Goal: Task Accomplishment & Management: Use online tool/utility

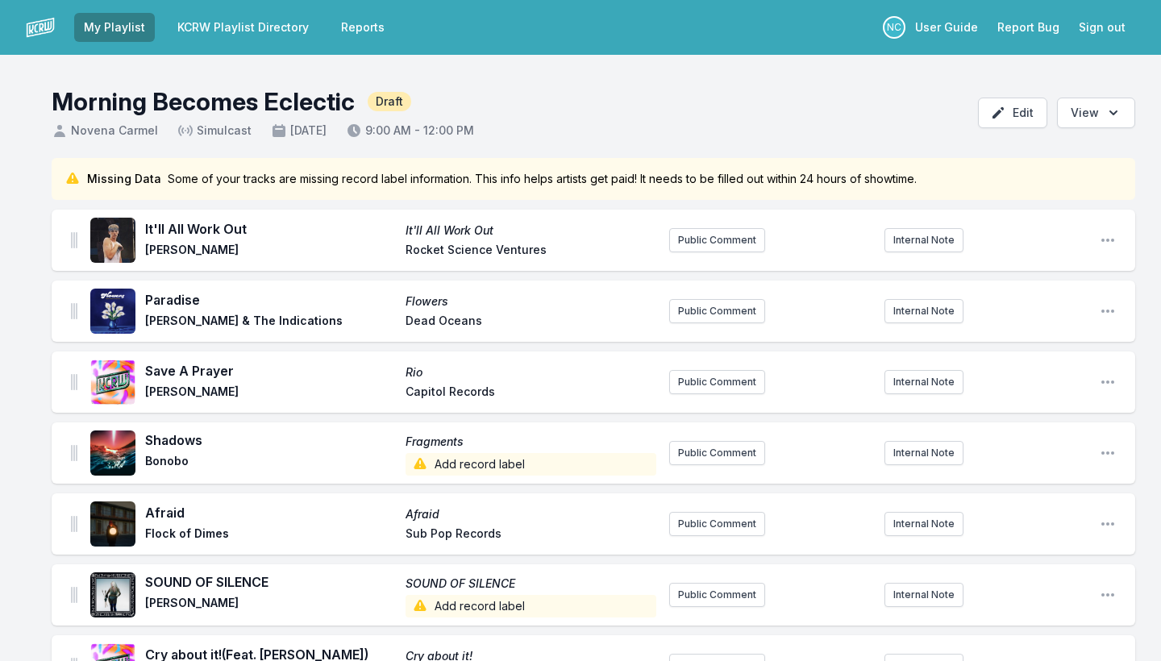
scroll to position [1494, 0]
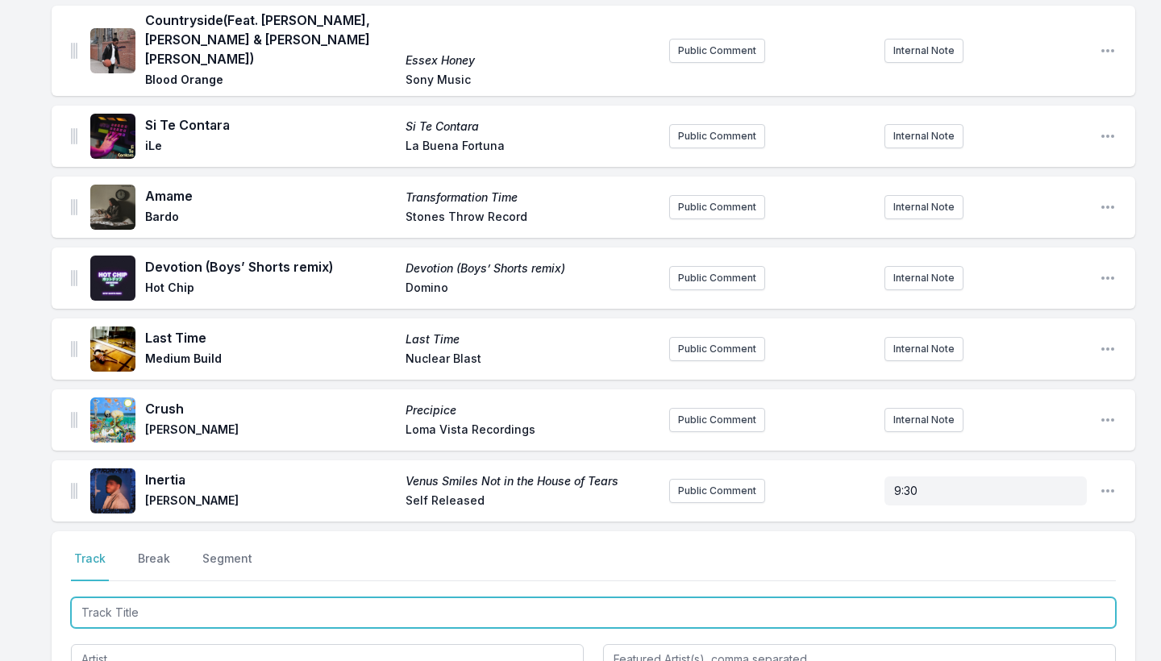
click at [235, 598] on input "Track Title" at bounding box center [593, 613] width 1045 height 31
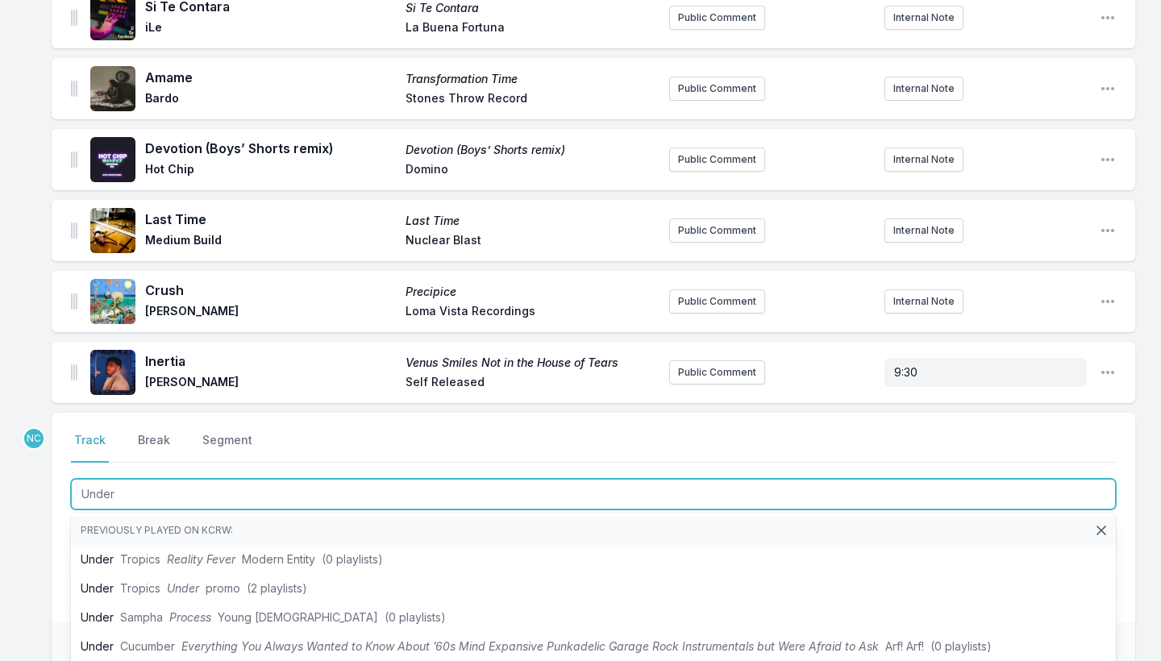
scroll to position [1697, 0]
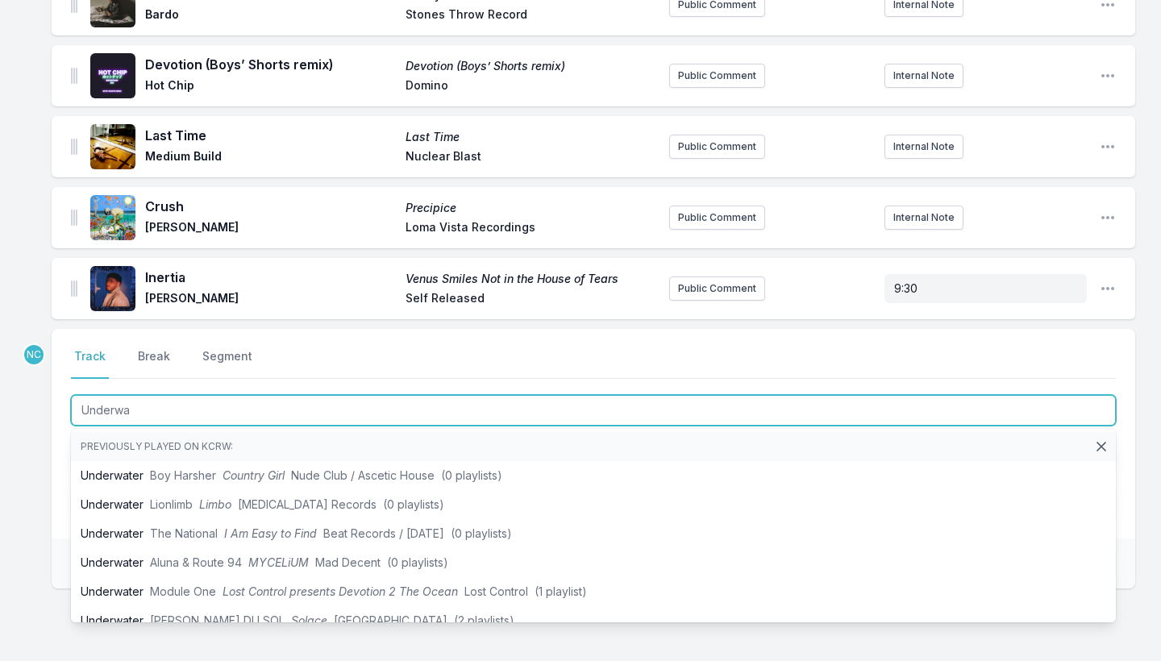
type input "Underw"
drag, startPoint x: 135, startPoint y: 389, endPoint x: 11, endPoint y: 396, distance: 123.6
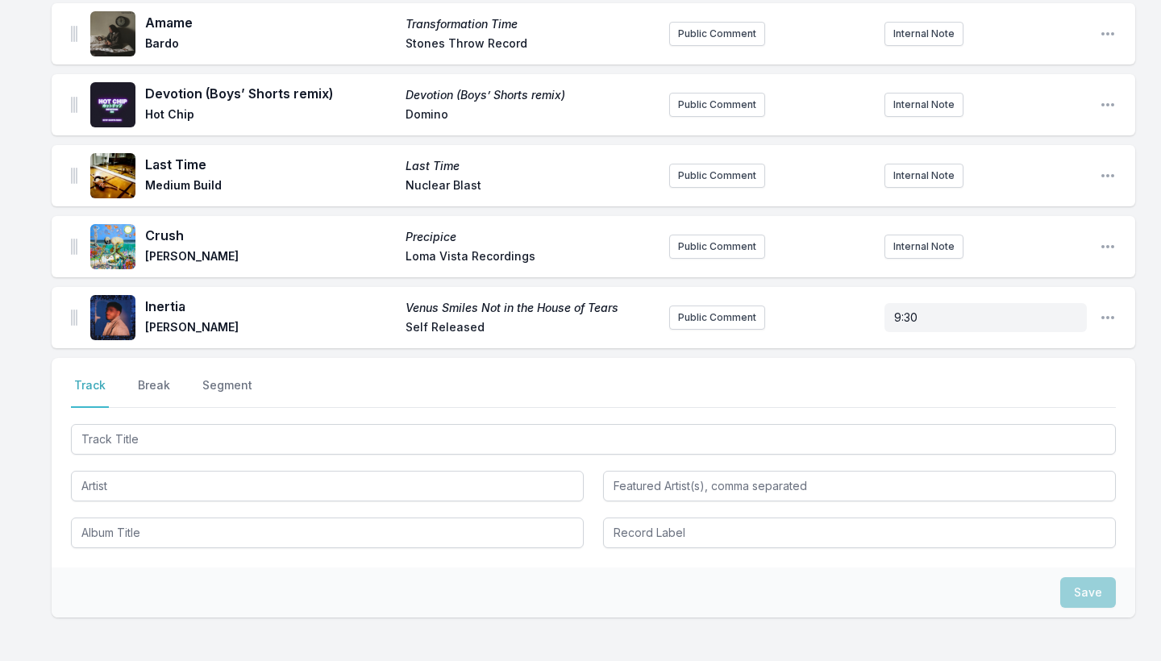
scroll to position [1669, 0]
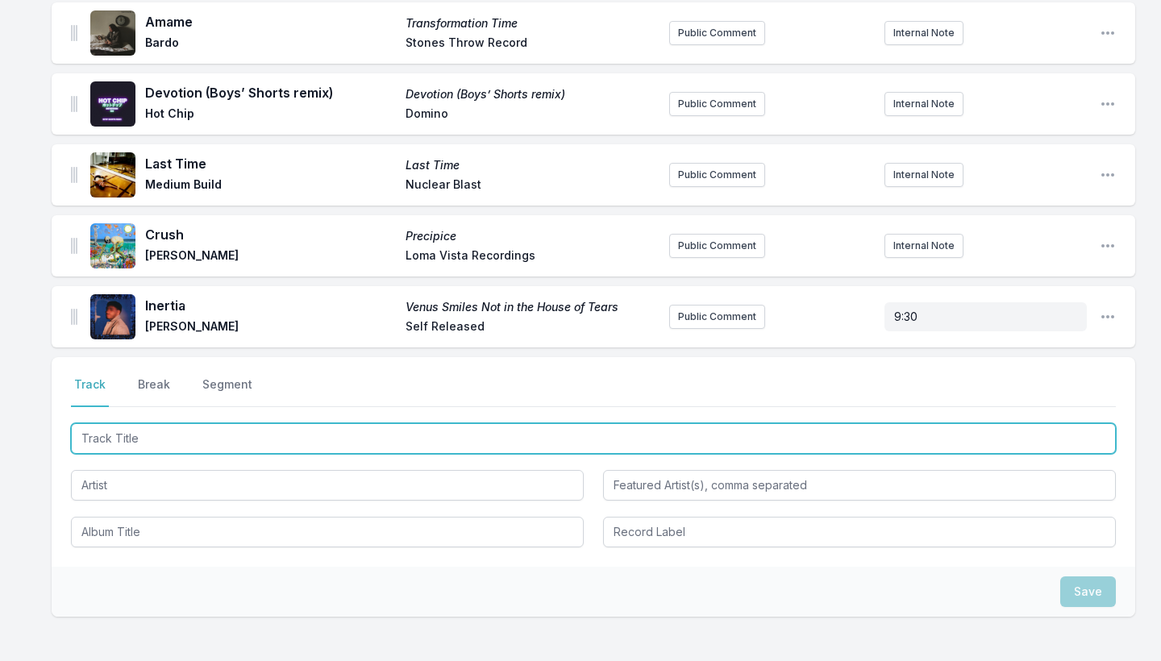
click at [117, 423] on input "Track Title" at bounding box center [593, 438] width 1045 height 31
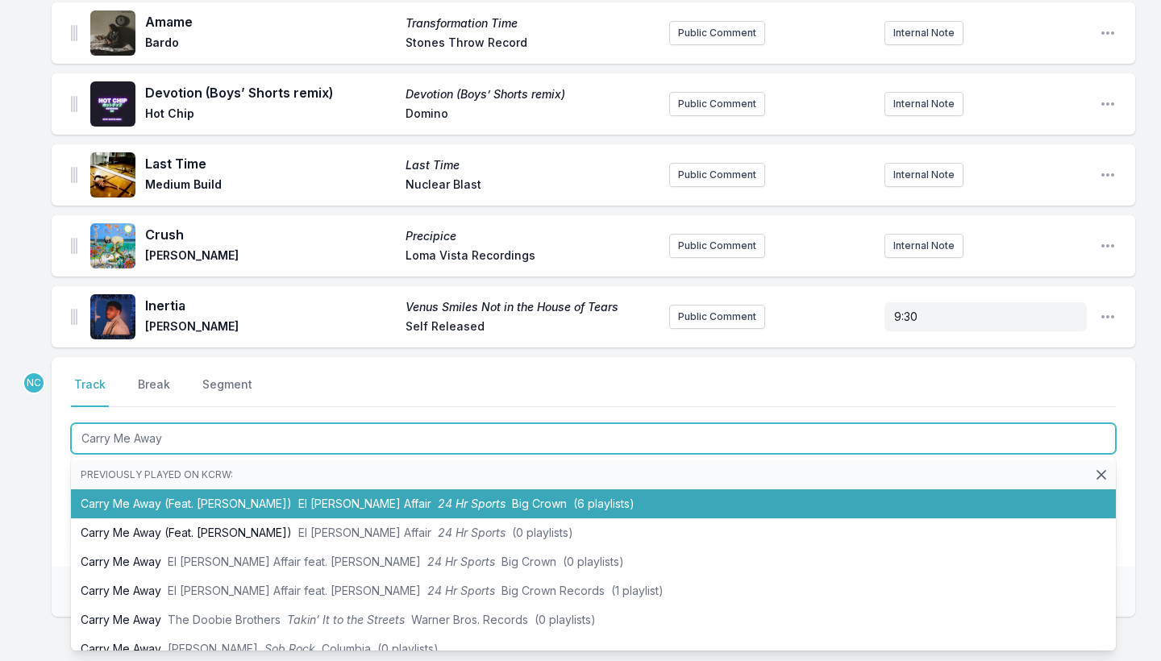
type input "Carry Me Away"
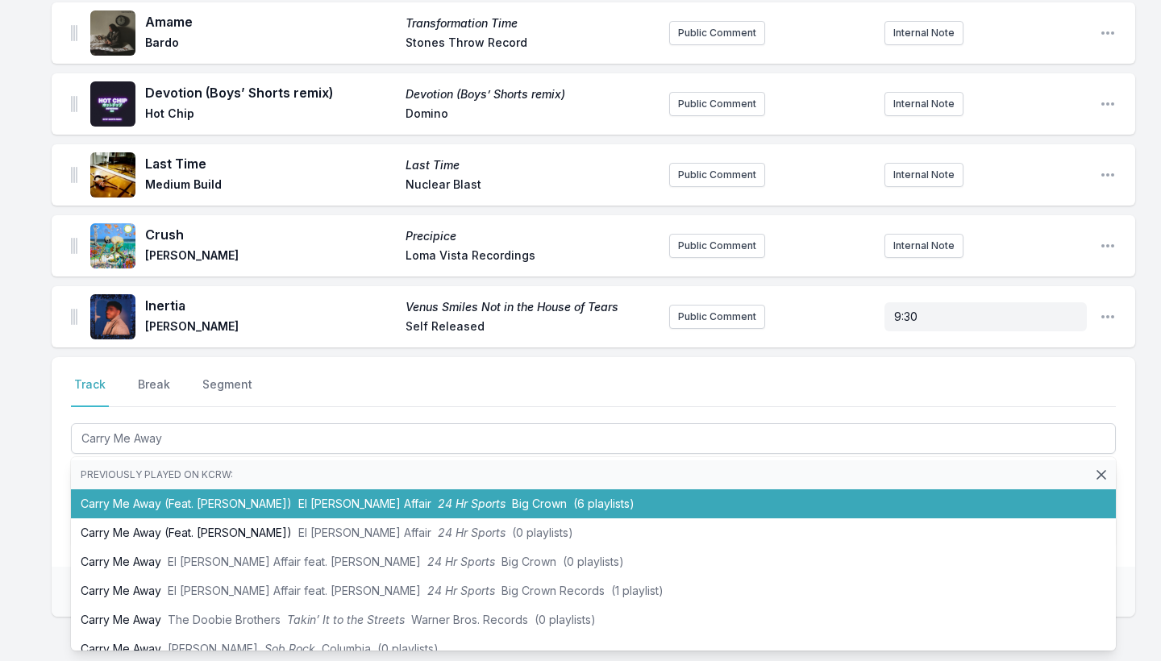
click at [175, 469] on li "Previously played on KCRW:" at bounding box center [593, 475] width 1045 height 29
click at [173, 490] on li "Carry Me Away (Feat. [PERSON_NAME]) El [PERSON_NAME] Affair 24 Hr Sports Big Cr…" at bounding box center [593, 504] width 1045 height 29
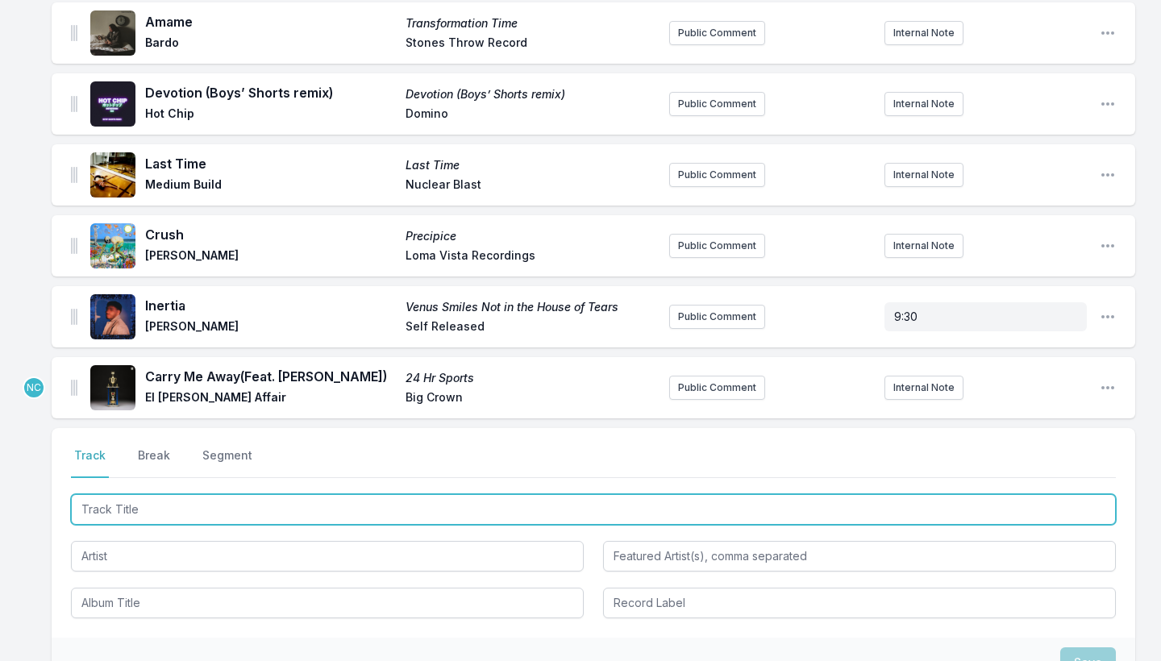
click at [148, 497] on input "Track Title" at bounding box center [593, 509] width 1045 height 31
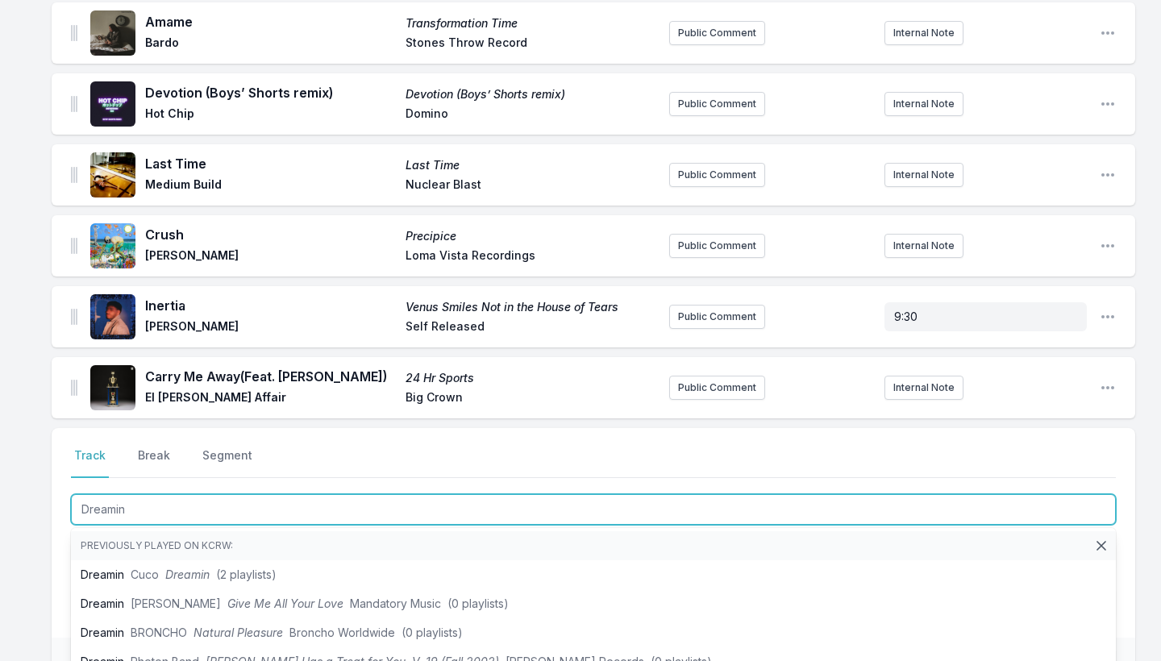
type input "Dreaming"
drag, startPoint x: 138, startPoint y: 517, endPoint x: 116, endPoint y: 553, distance: 42.3
click at [116, 561] on li "Dreamin Cuco Dreamin (2 playlists)" at bounding box center [593, 575] width 1045 height 29
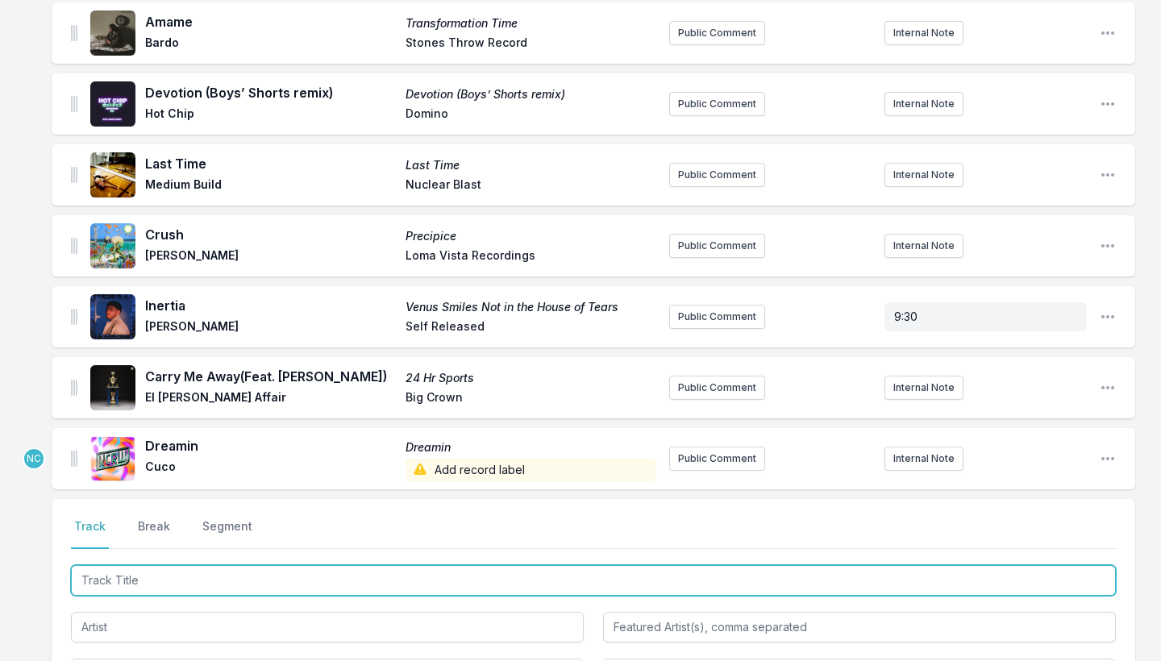
click at [105, 569] on input "Track Title" at bounding box center [593, 580] width 1045 height 31
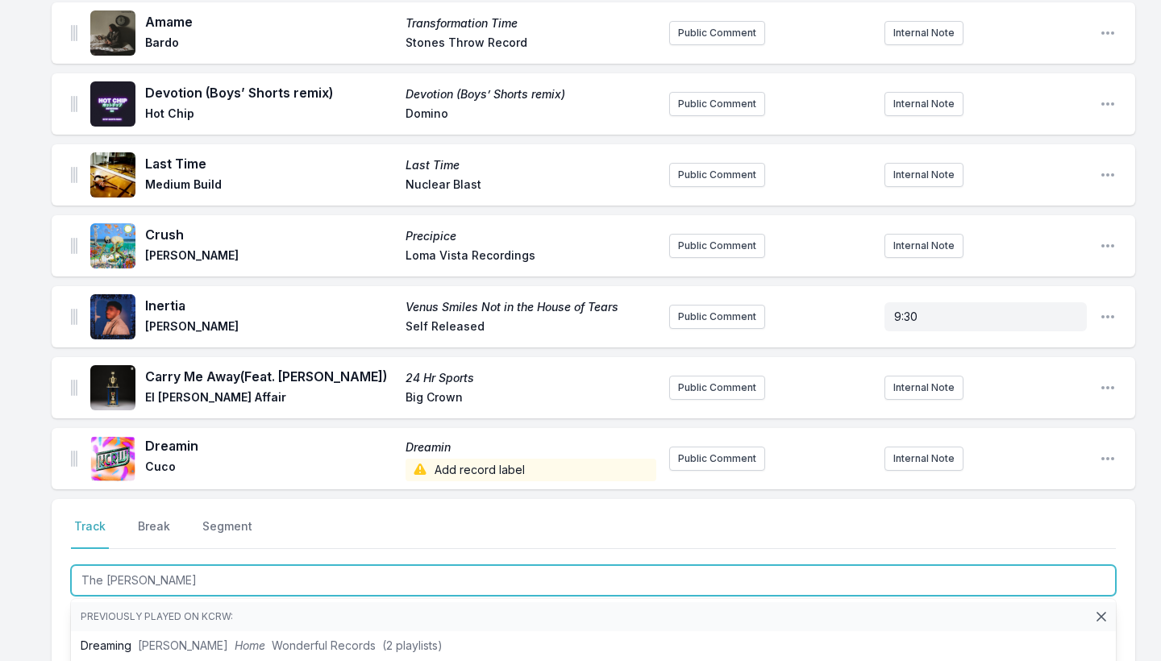
type input "The [PERSON_NAME]"
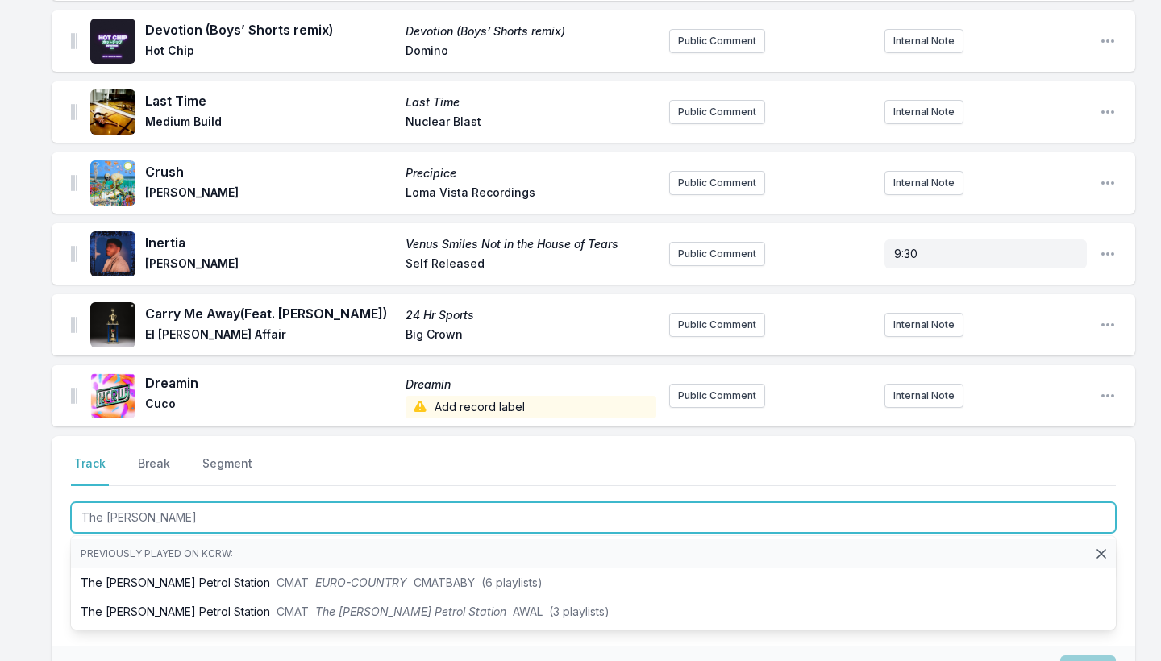
scroll to position [1735, 0]
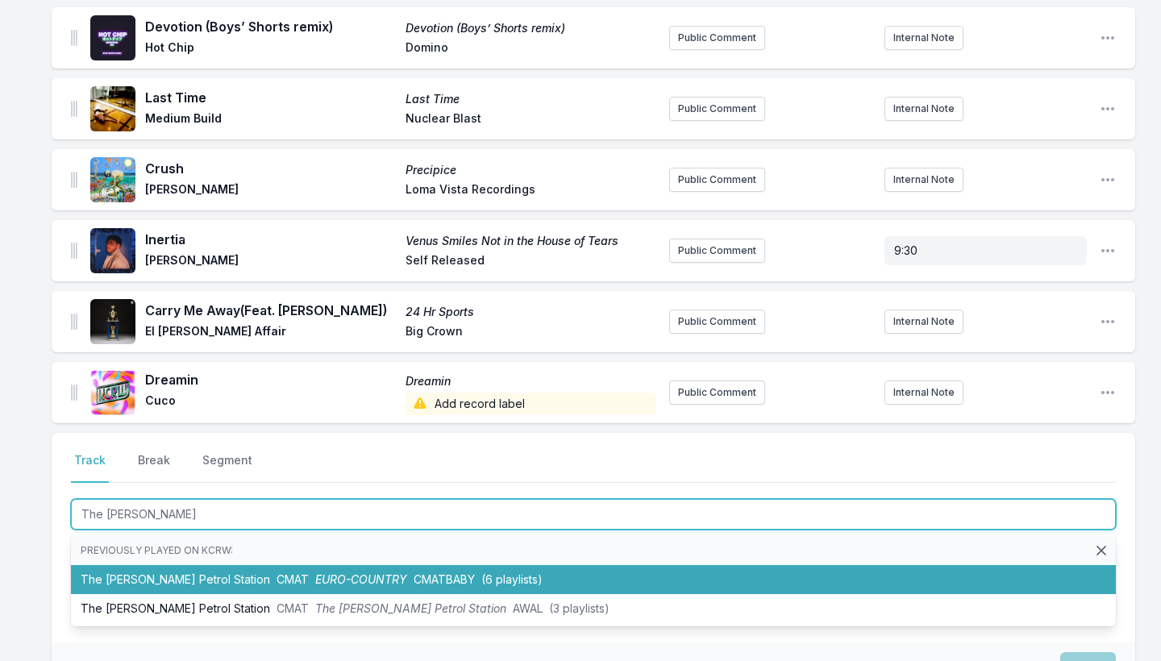
click at [109, 565] on li "The [PERSON_NAME] Station CMAT EURO-COUNTRY CMATBABY (6 playlists)" at bounding box center [593, 579] width 1045 height 29
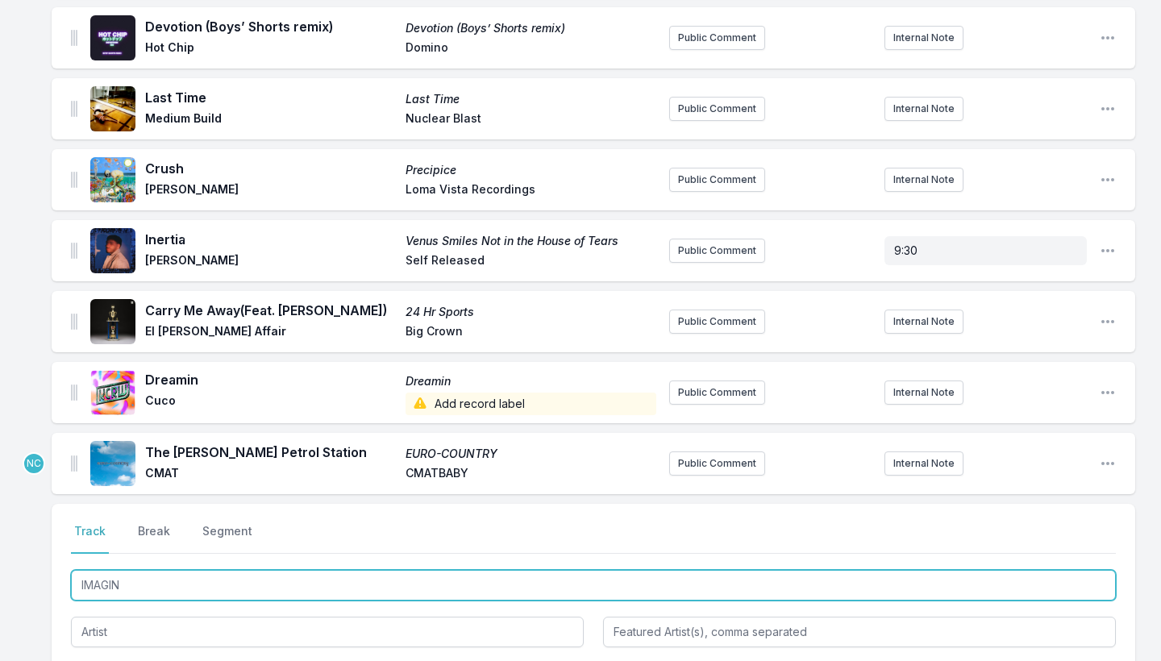
type input "IMAGINE"
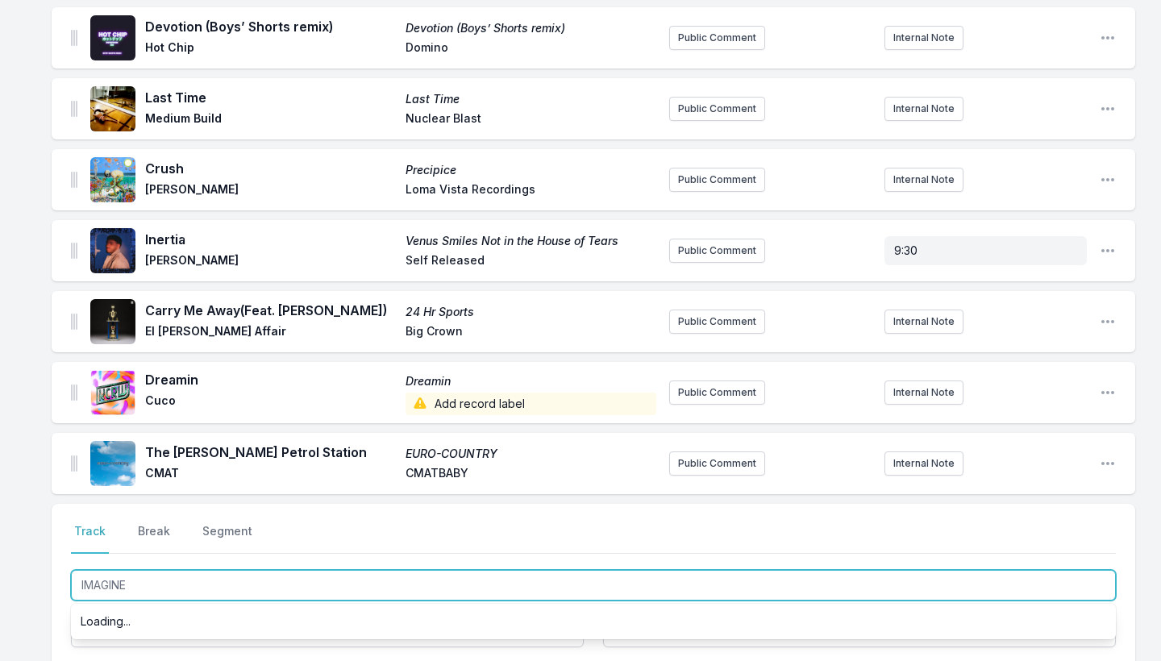
scroll to position [1829, 0]
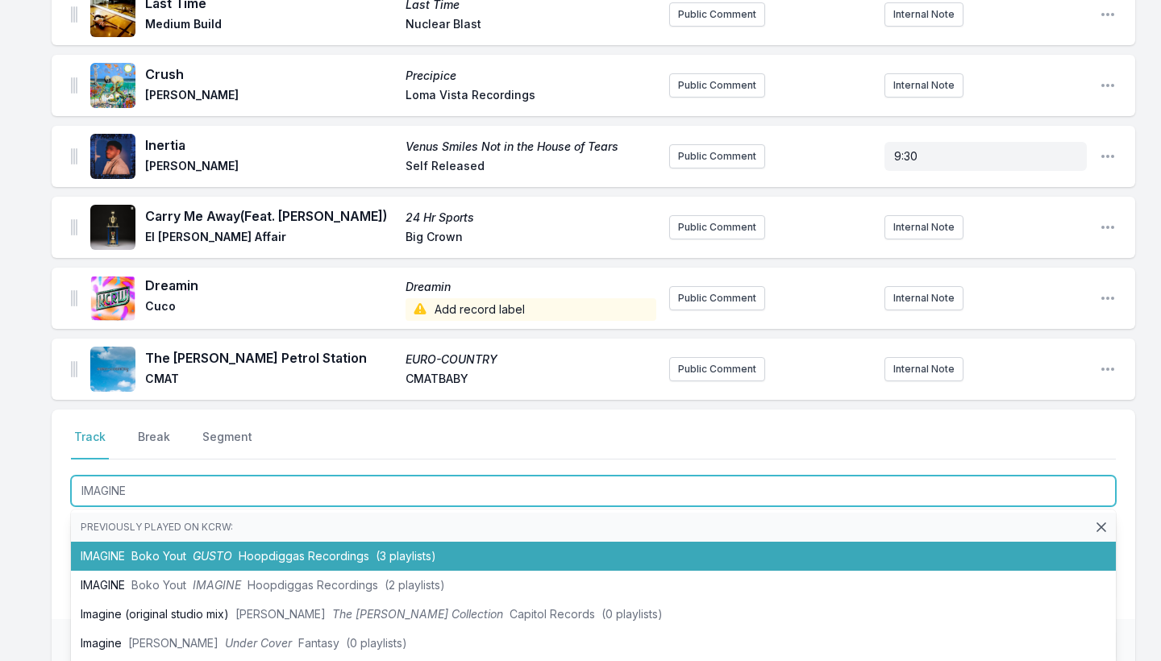
click at [119, 542] on li "IMAGINE Boko Yout GUSTO Hoopdiggas Recordings (3 playlists)" at bounding box center [593, 556] width 1045 height 29
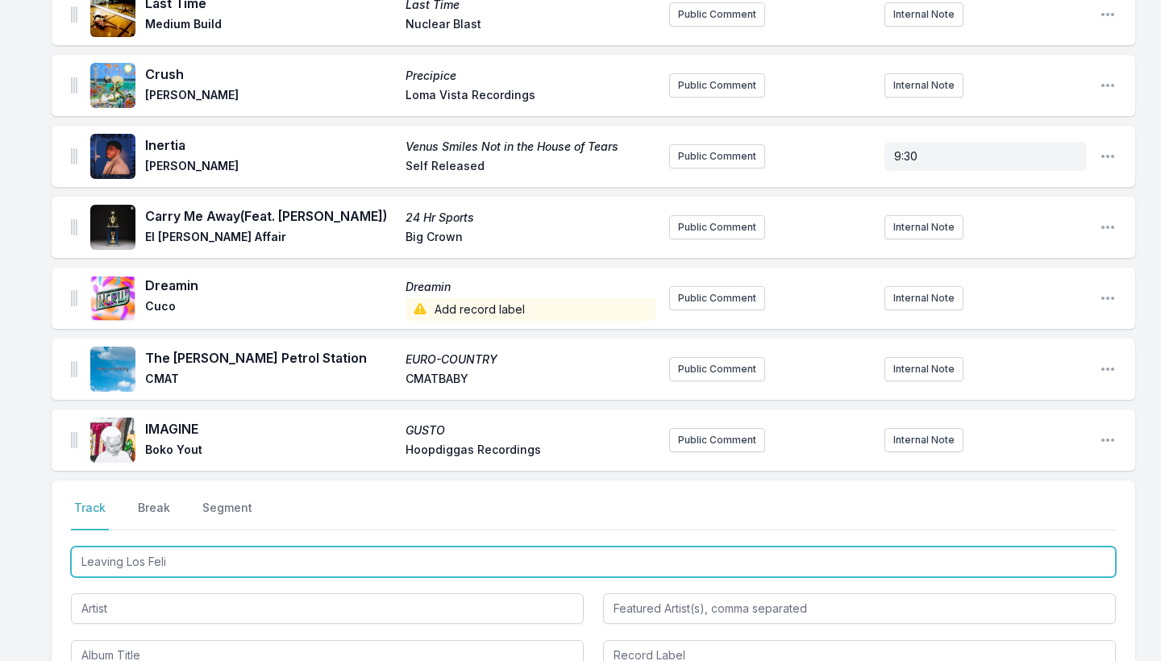
type input "Leaving Los Feliz"
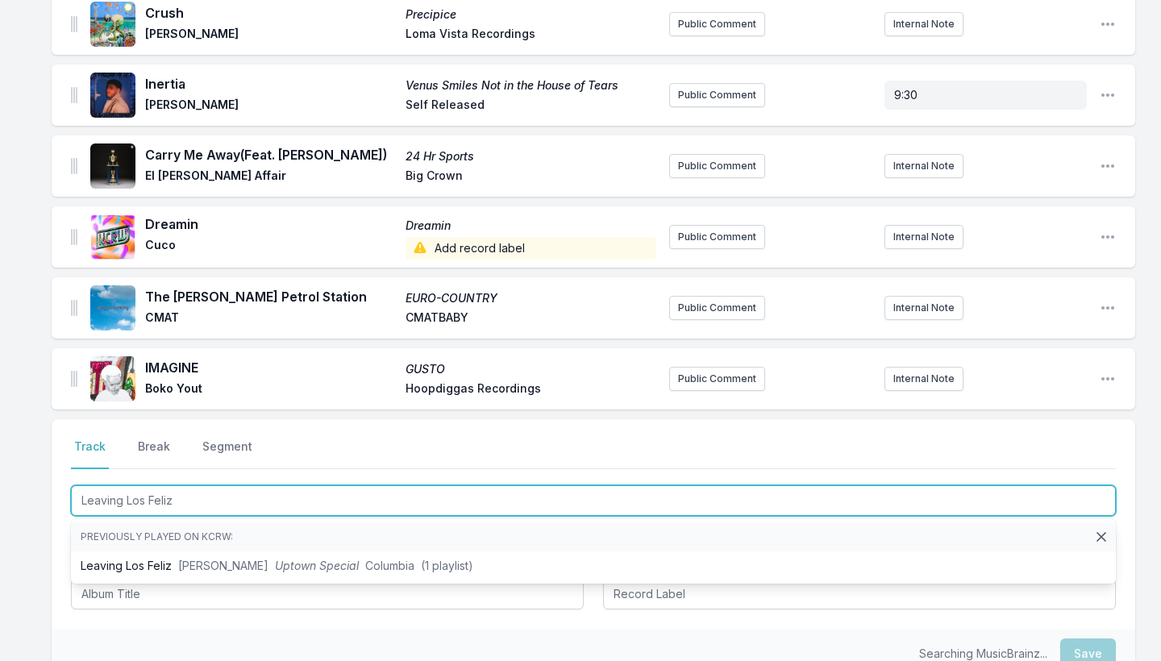
scroll to position [1893, 0]
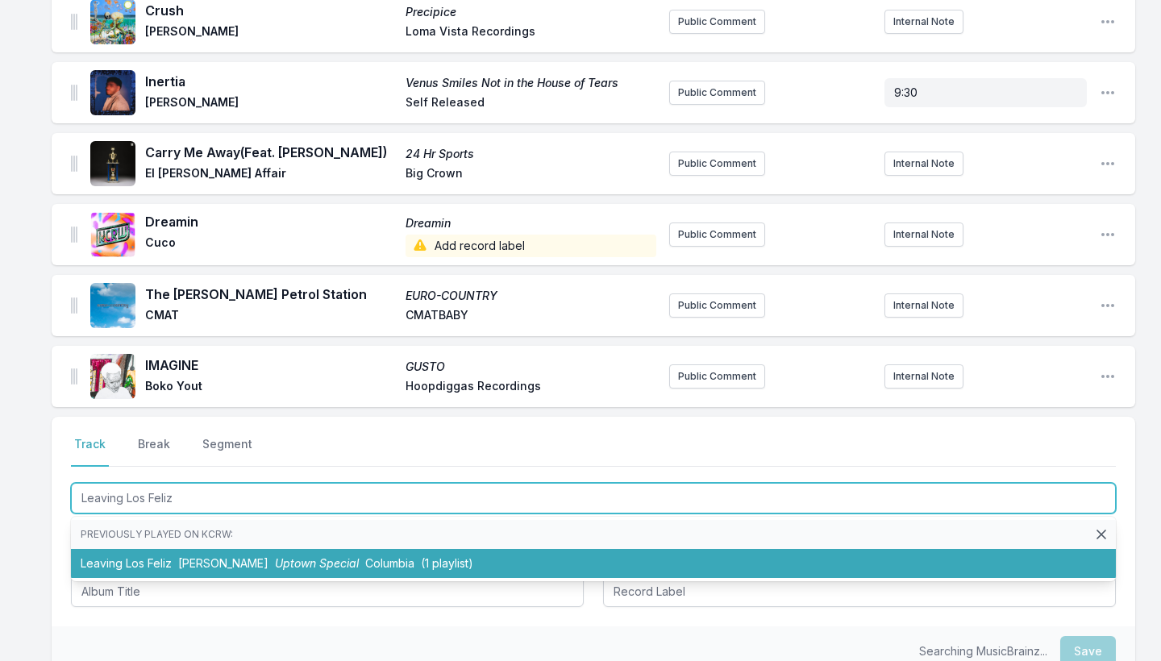
click at [158, 551] on li "Leaving Los Feliz [PERSON_NAME] Uptown Special Columbia (1 playlist)" at bounding box center [593, 563] width 1045 height 29
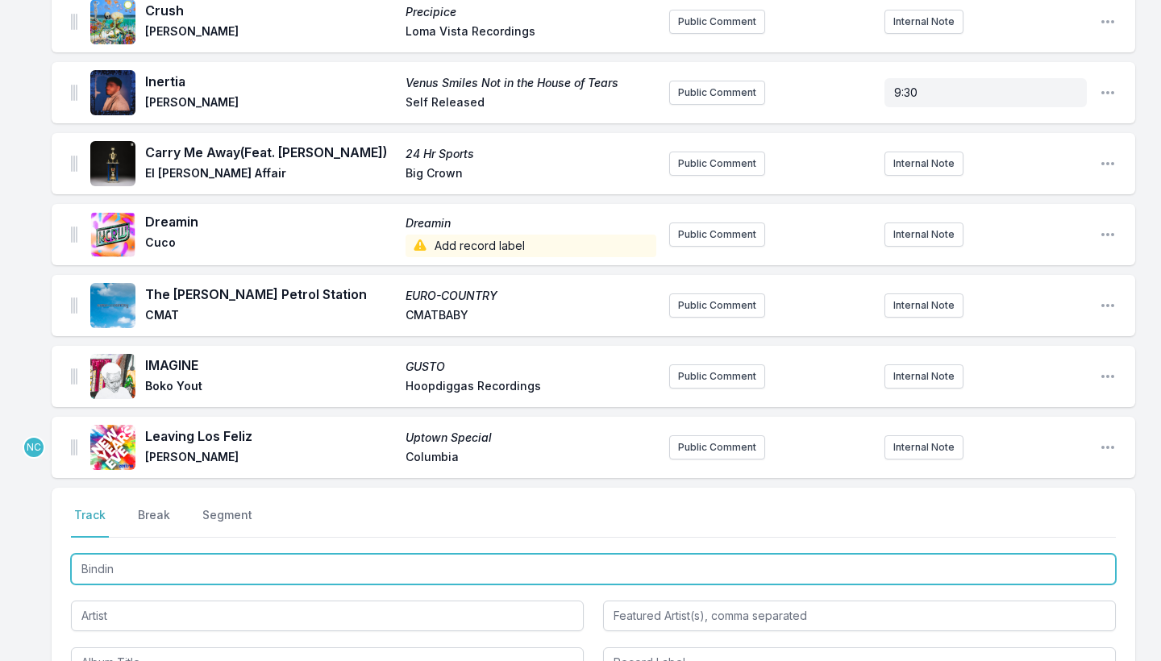
type input "Binding"
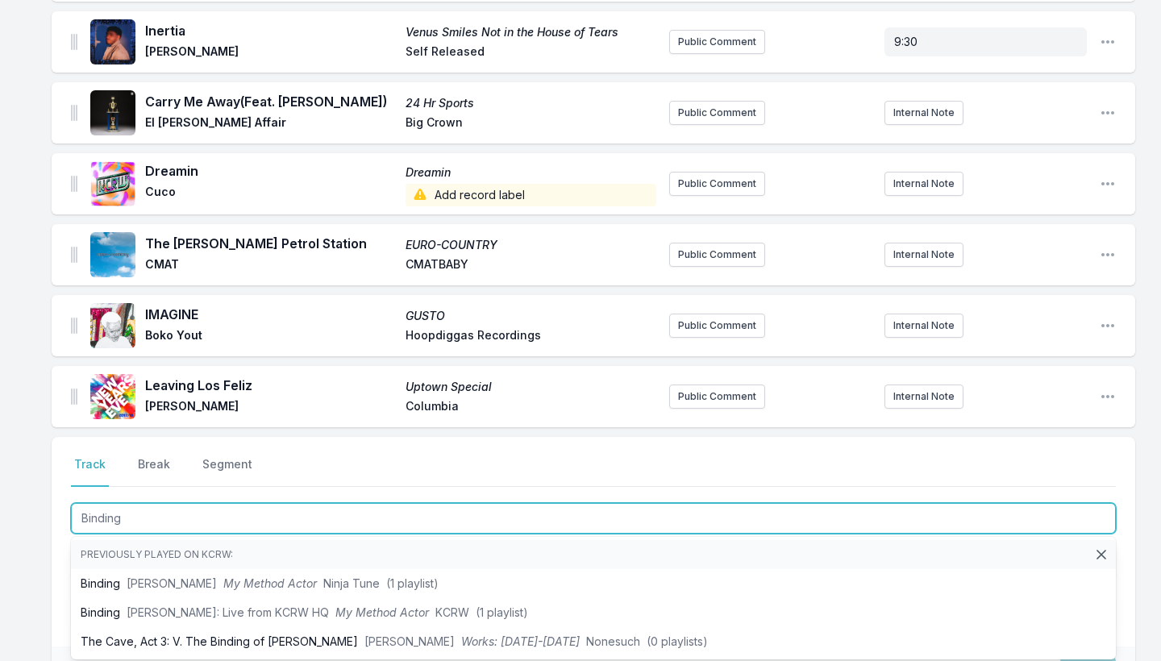
scroll to position [1945, 0]
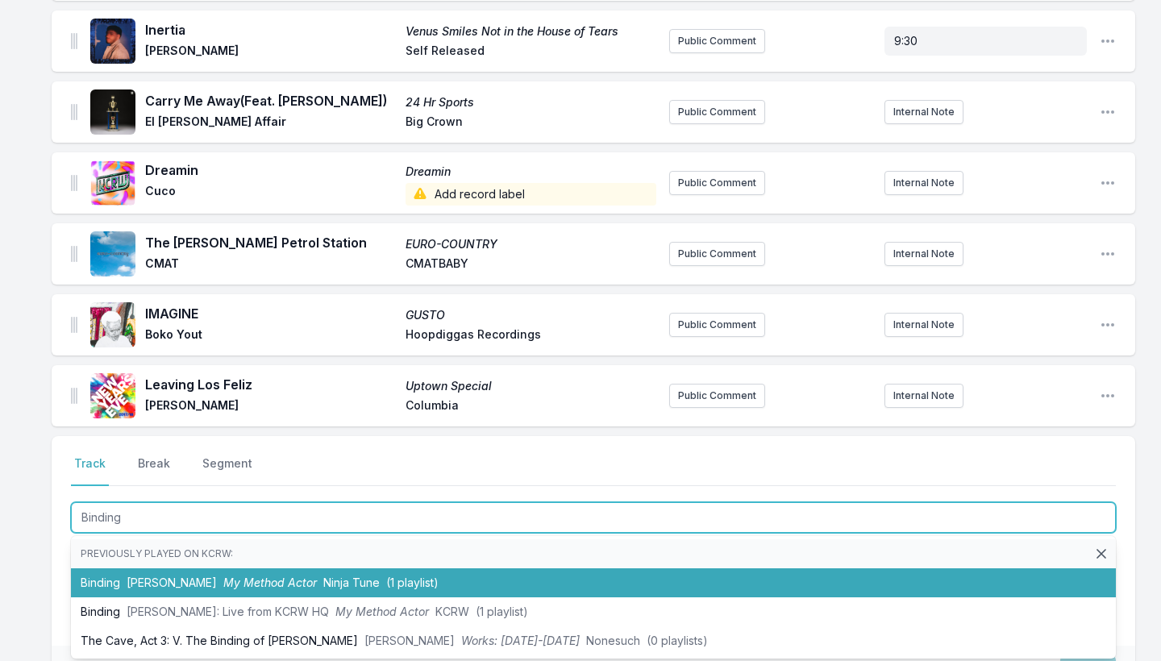
click at [170, 572] on li "Binding [PERSON_NAME] My Method Actor Ninja Tune (1 playlist)" at bounding box center [593, 583] width 1045 height 29
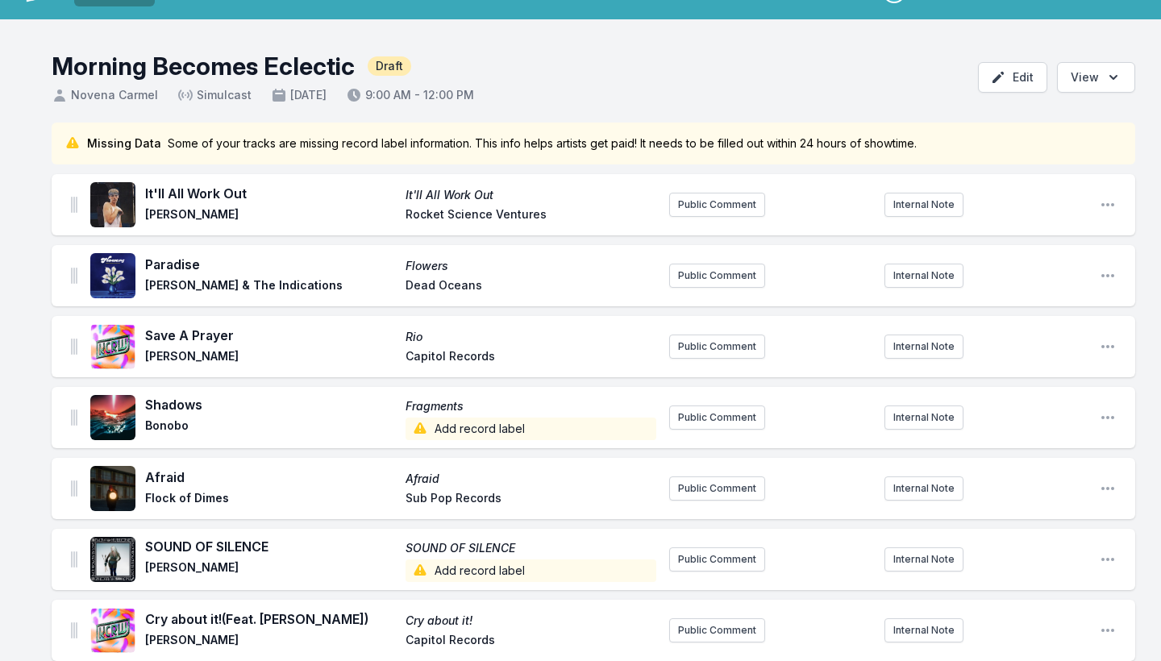
scroll to position [0, 0]
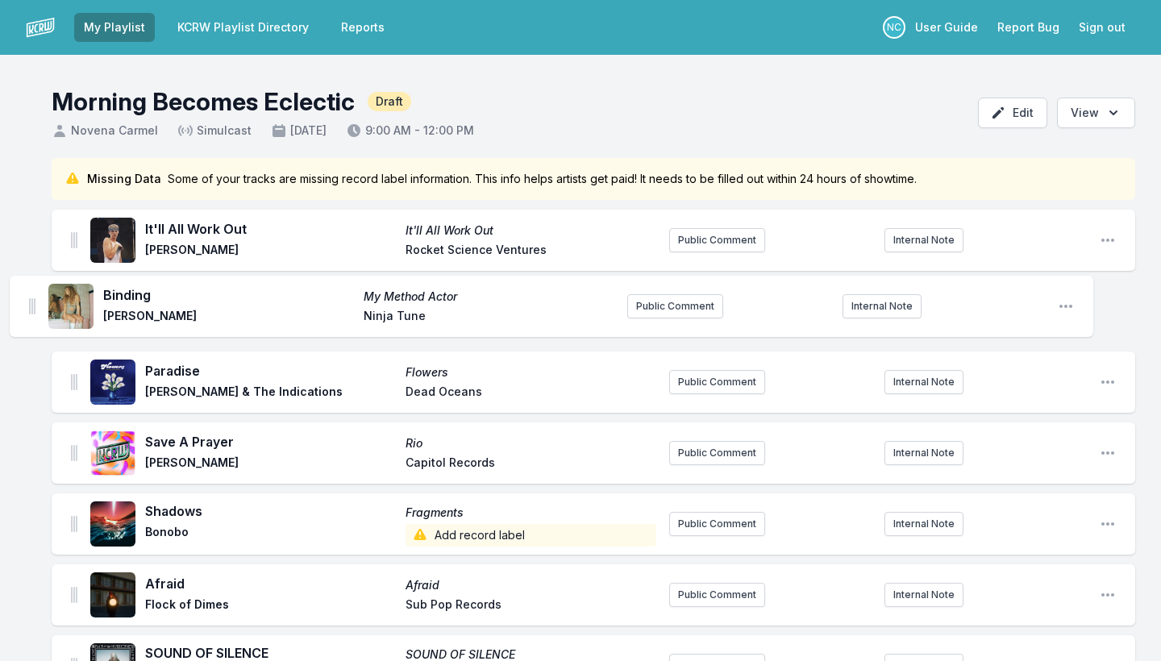
drag, startPoint x: 75, startPoint y: 448, endPoint x: 33, endPoint y: 302, distance: 152.7
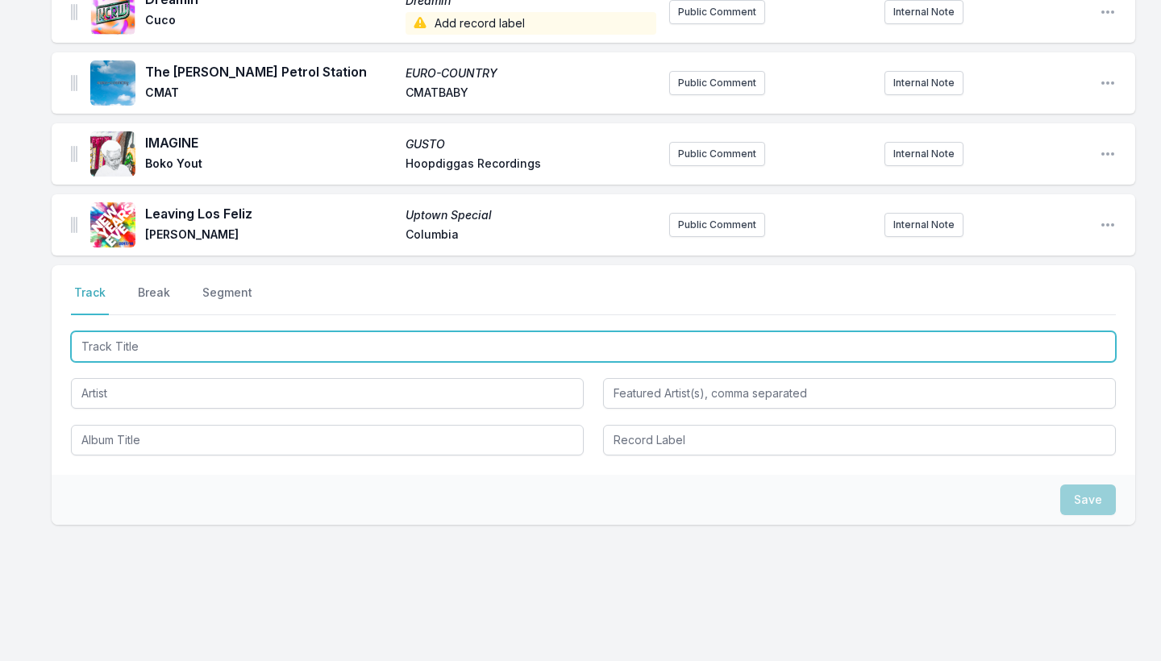
scroll to position [2186, 0]
type input "I Hate this Tune"
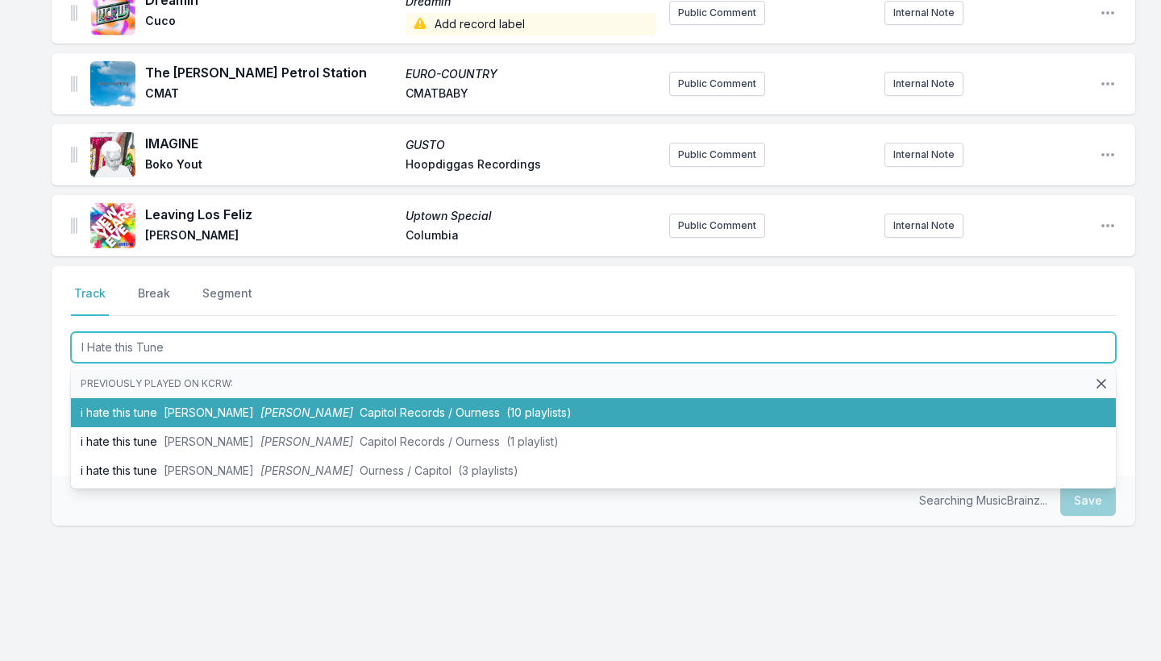
click at [90, 398] on li "i hate this tune [PERSON_NAME] [PERSON_NAME] Capitol Records / Ourness (10 play…" at bounding box center [593, 412] width 1045 height 29
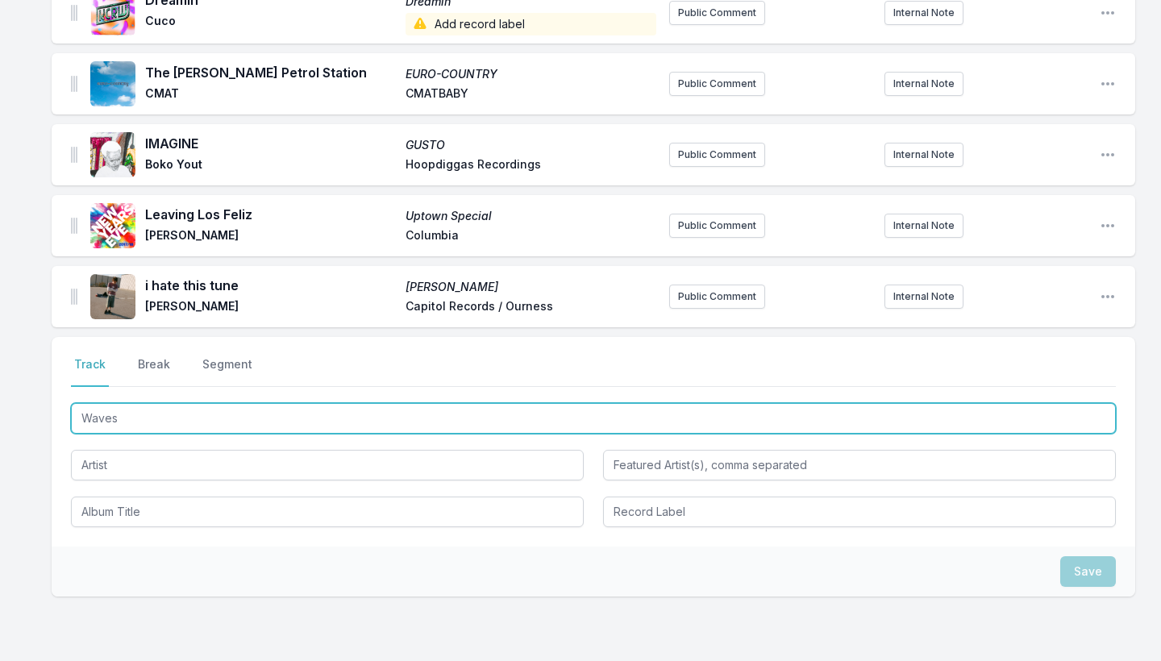
type input "Waves"
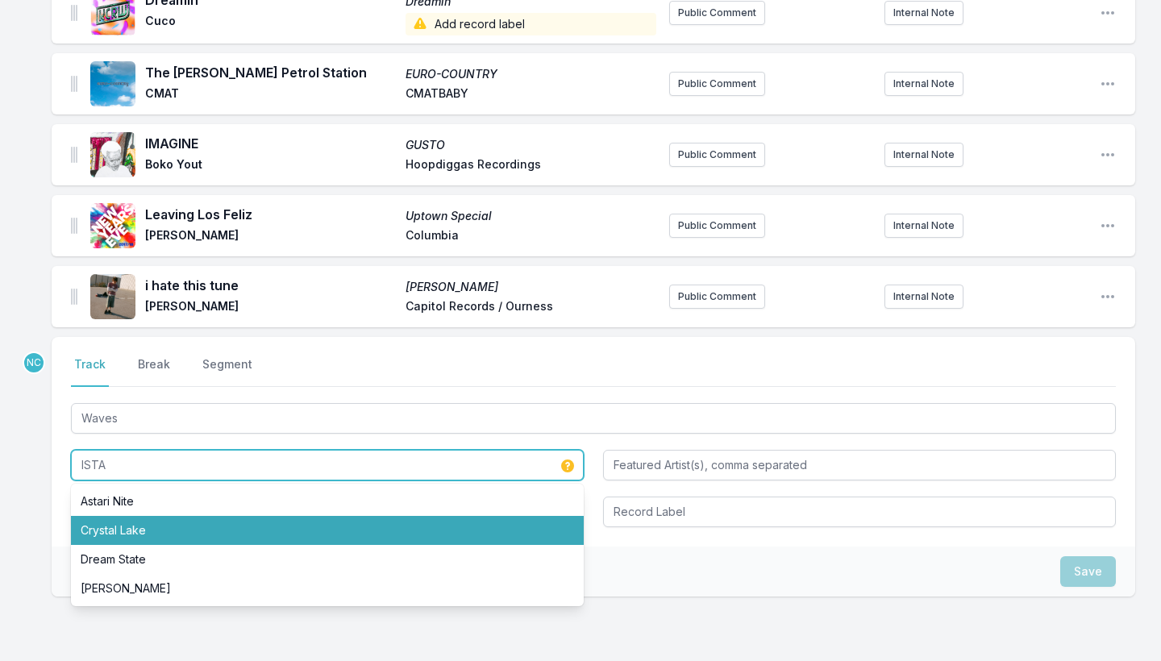
type input "ISTA"
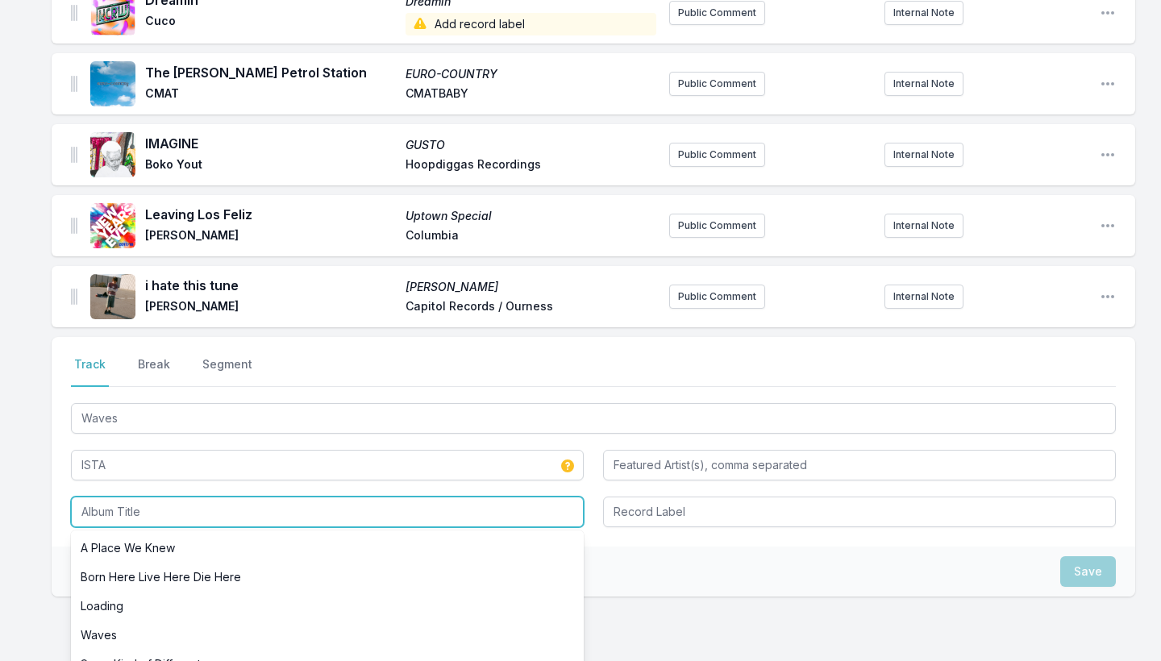
click at [101, 497] on input "Album Title" at bounding box center [327, 512] width 513 height 31
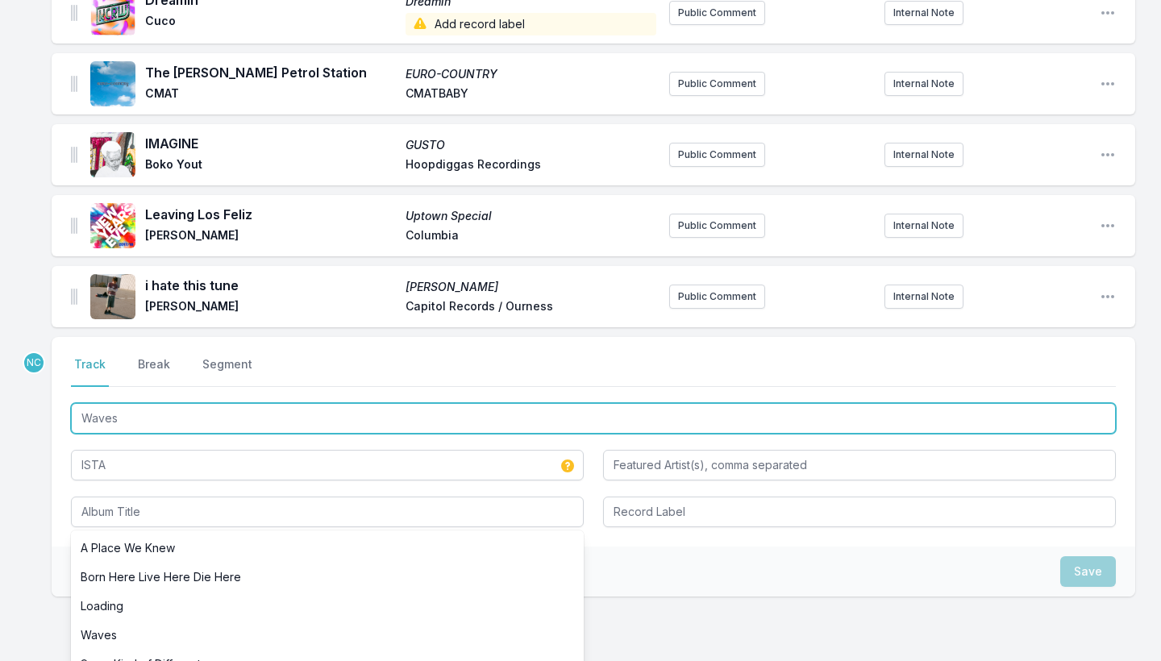
click at [122, 403] on input "Waves" at bounding box center [593, 418] width 1045 height 31
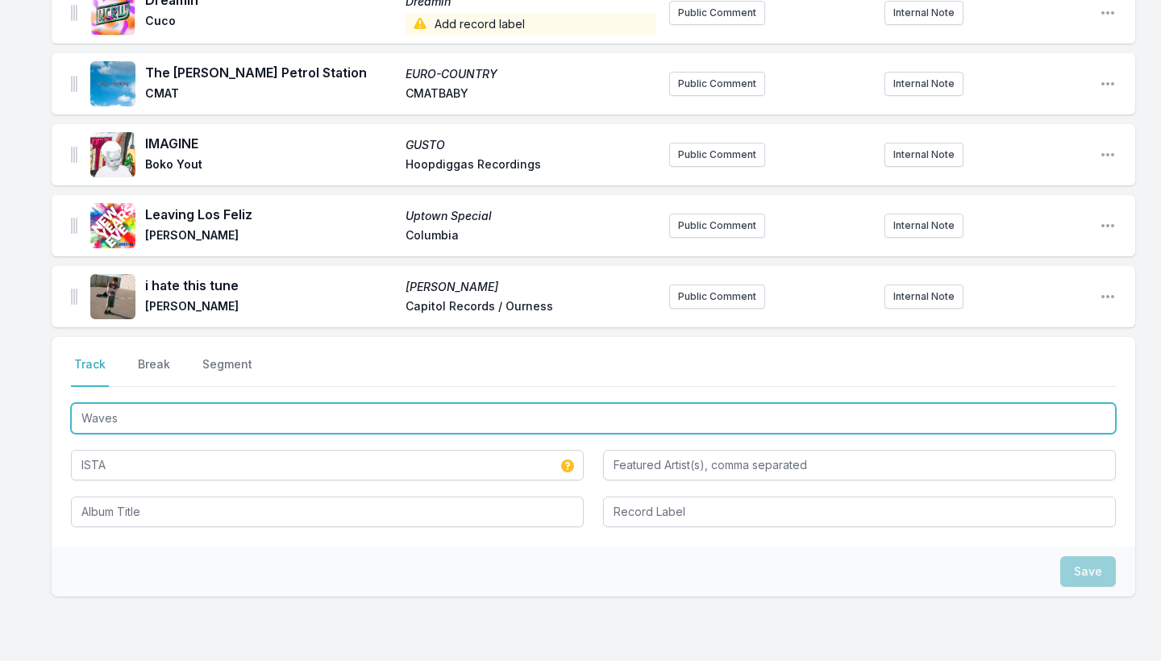
click at [122, 403] on input "Waves" at bounding box center [593, 418] width 1045 height 31
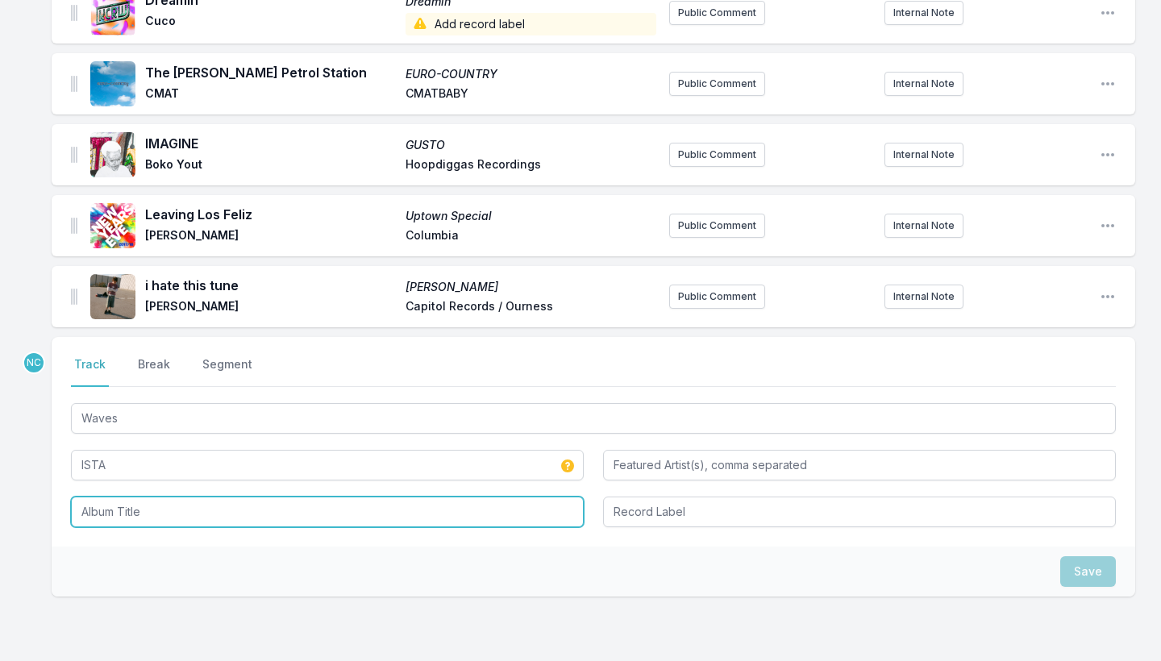
click at [106, 497] on input "Album Title" at bounding box center [327, 512] width 513 height 31
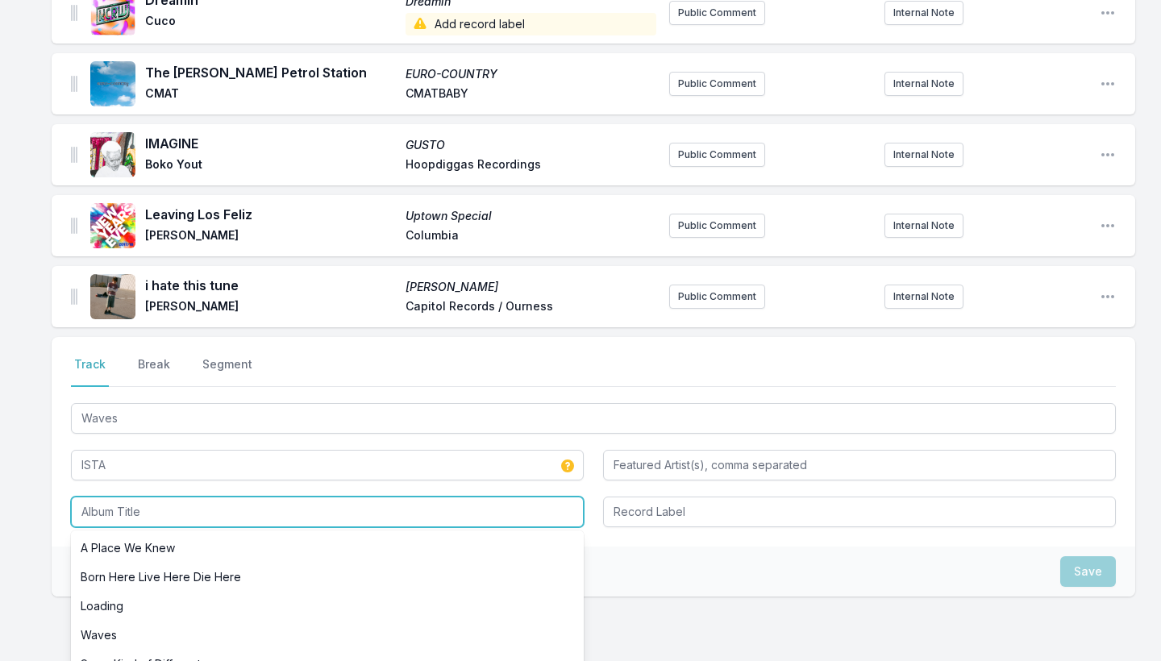
paste input "Waves"
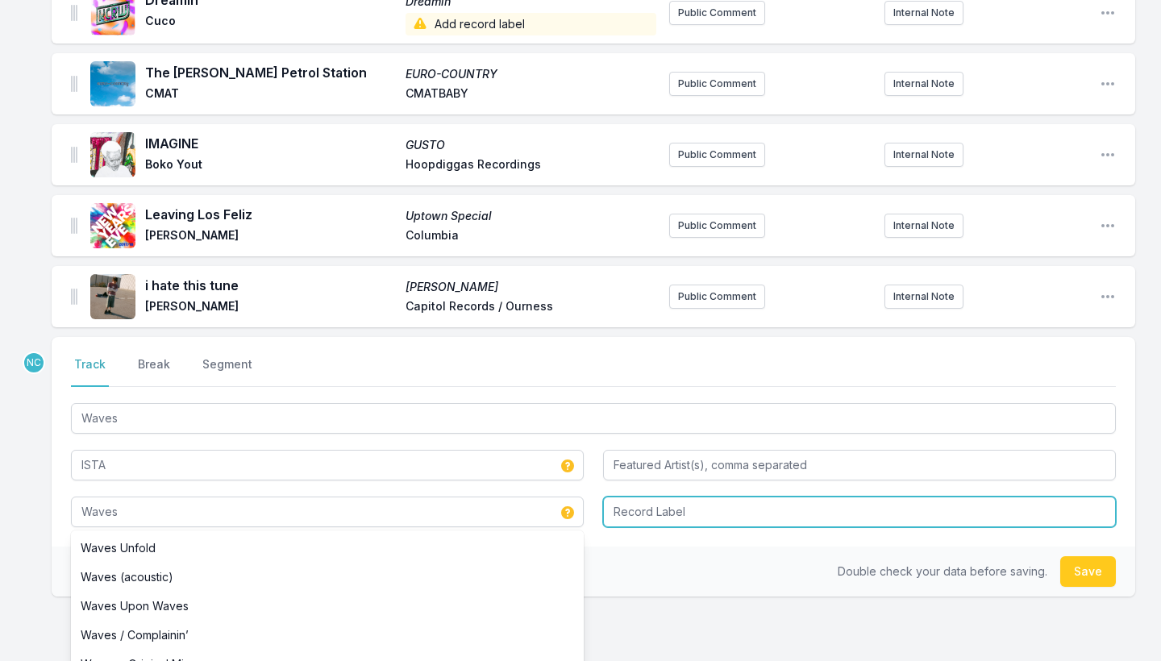
click at [711, 497] on input "Record Label" at bounding box center [859, 512] width 513 height 31
type input "Waves"
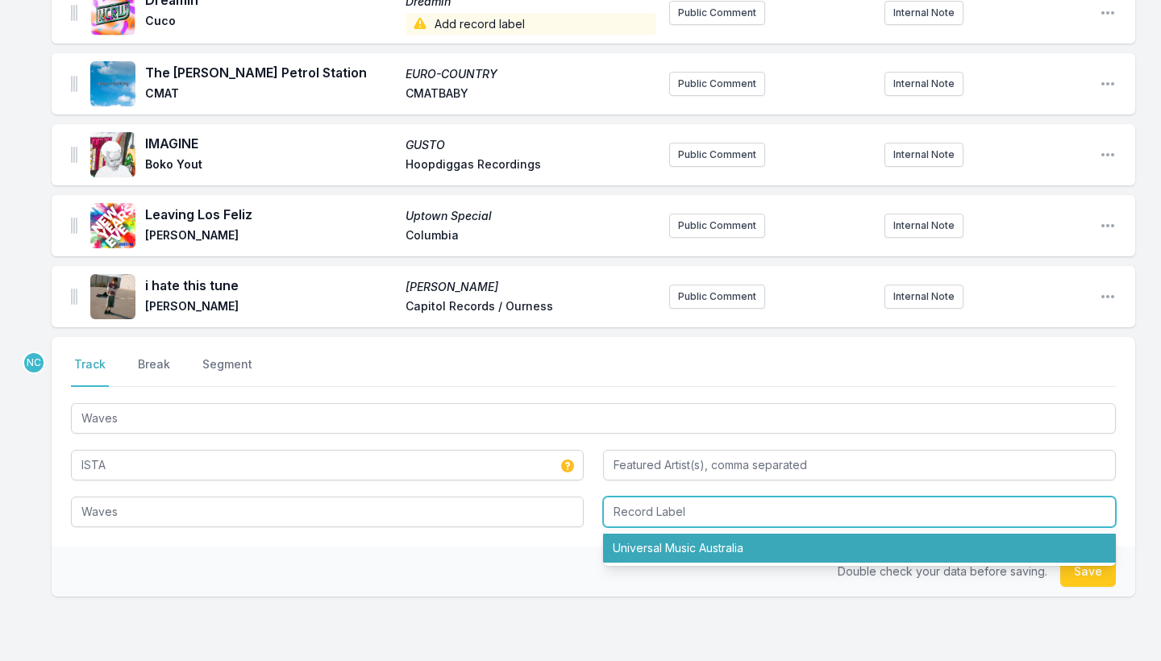
click at [754, 534] on li "Universal Music Australia" at bounding box center [859, 548] width 513 height 29
type input "Universal Music Australia"
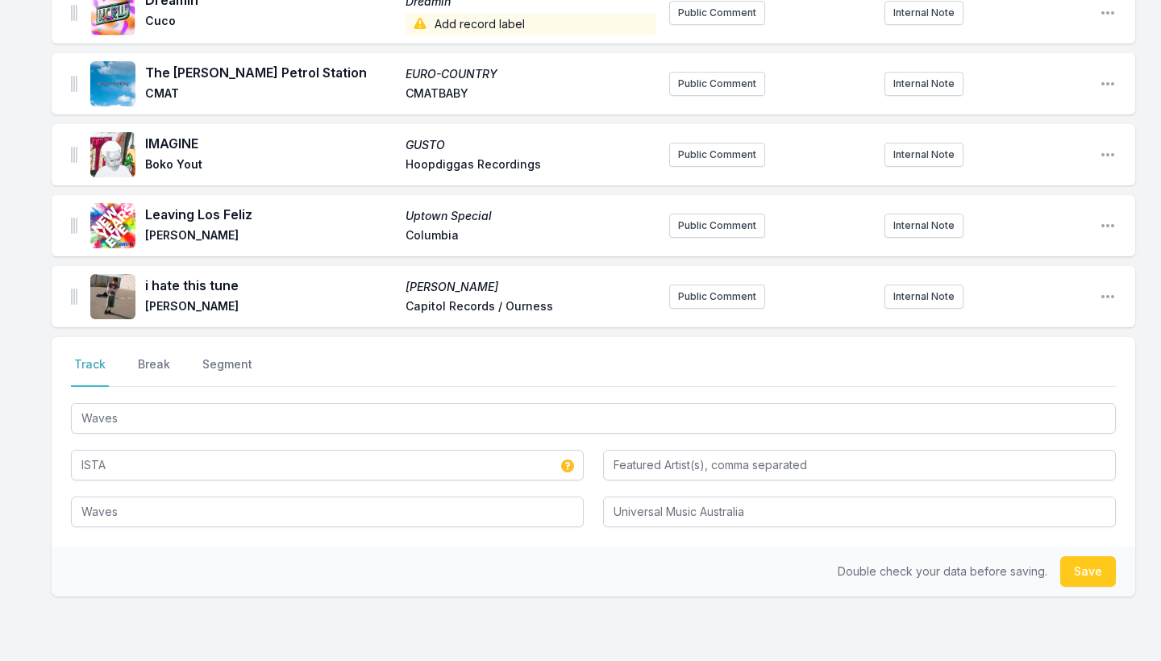
click at [1082, 556] on button "Save" at bounding box center [1089, 571] width 56 height 31
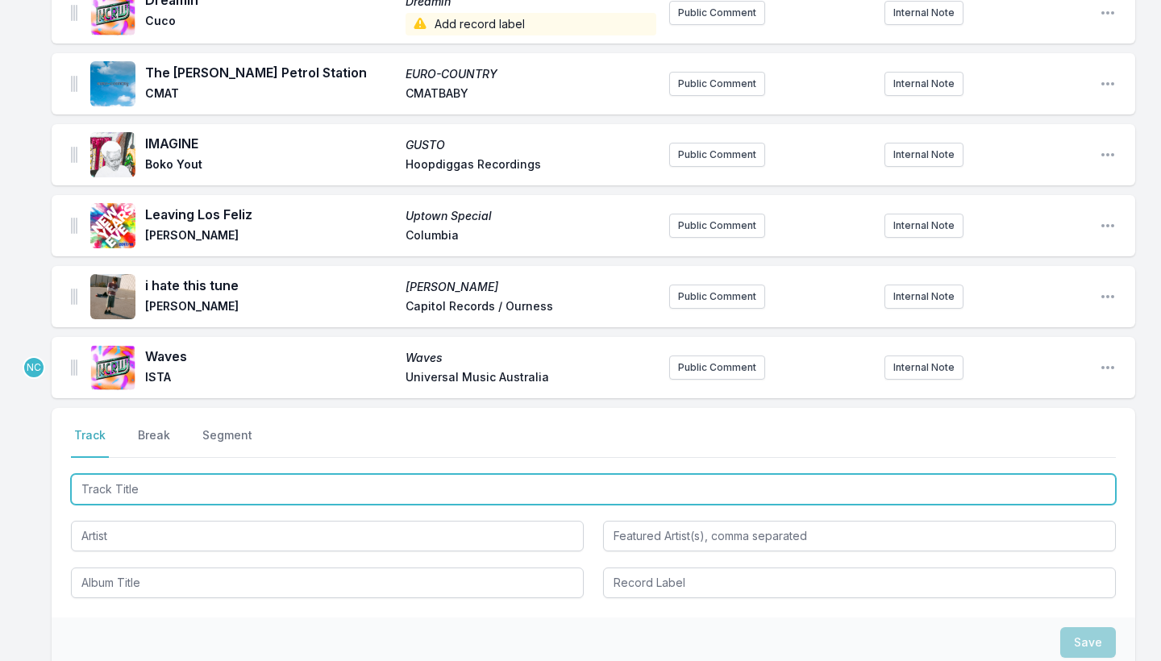
click at [416, 474] on input "Track Title" at bounding box center [593, 489] width 1045 height 31
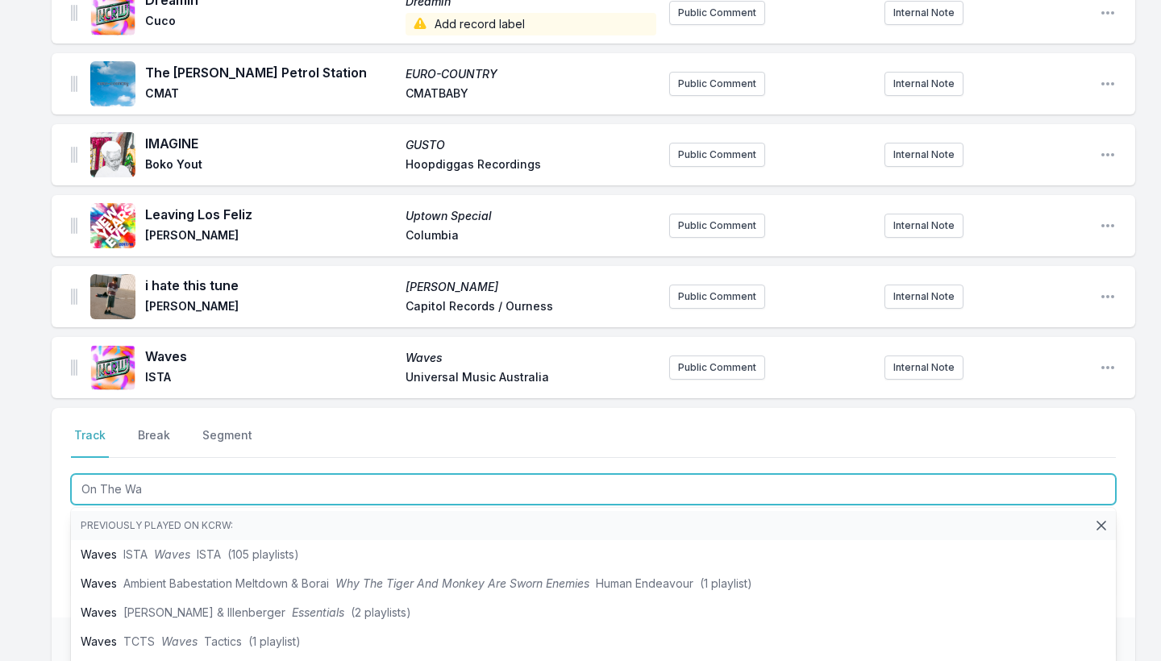
type input "On The Way"
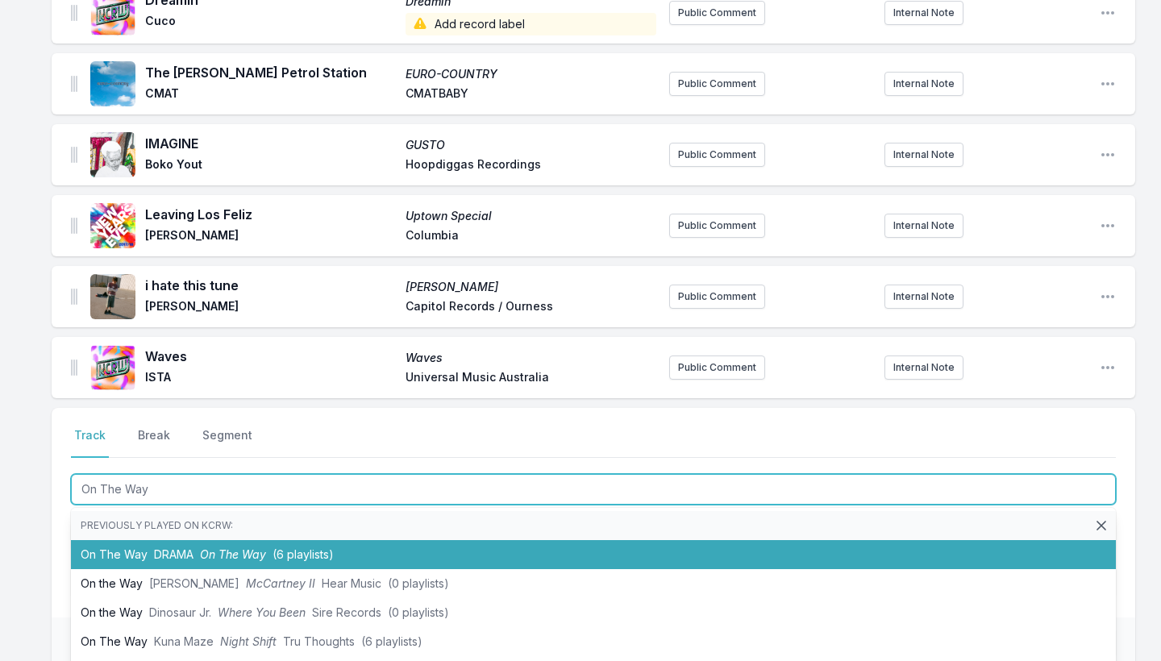
click at [387, 540] on li "On The Way DRAMA On The Way (6 playlists)" at bounding box center [593, 554] width 1045 height 29
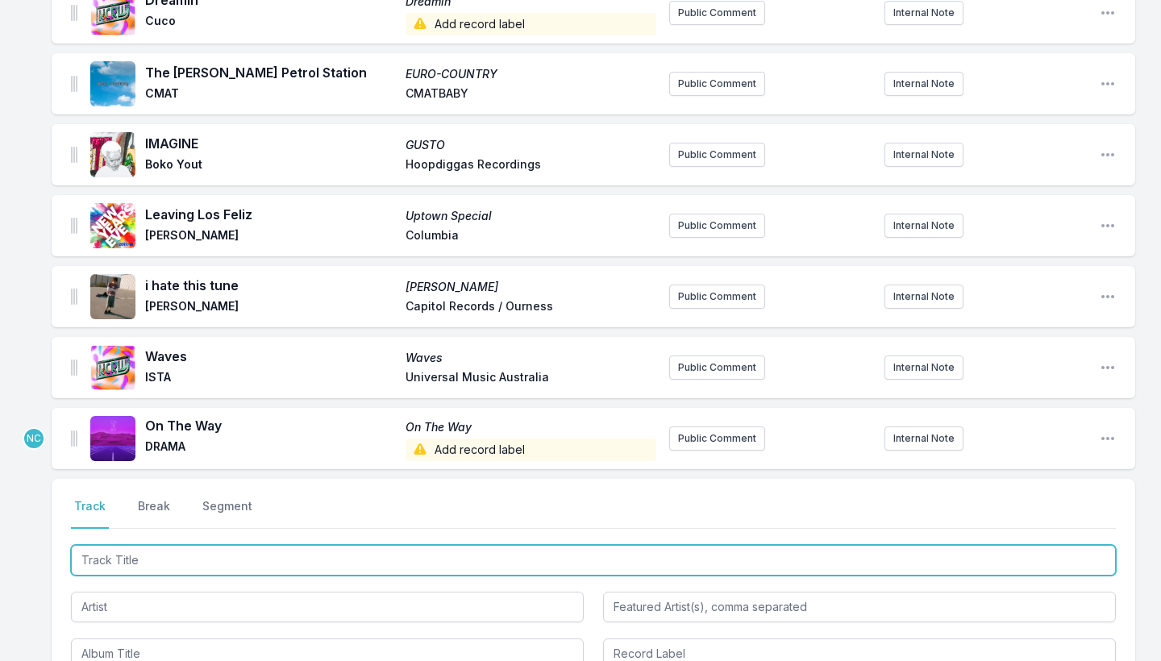
click at [270, 545] on input "Track Title" at bounding box center [593, 560] width 1045 height 31
type input "The Ones We Loved"
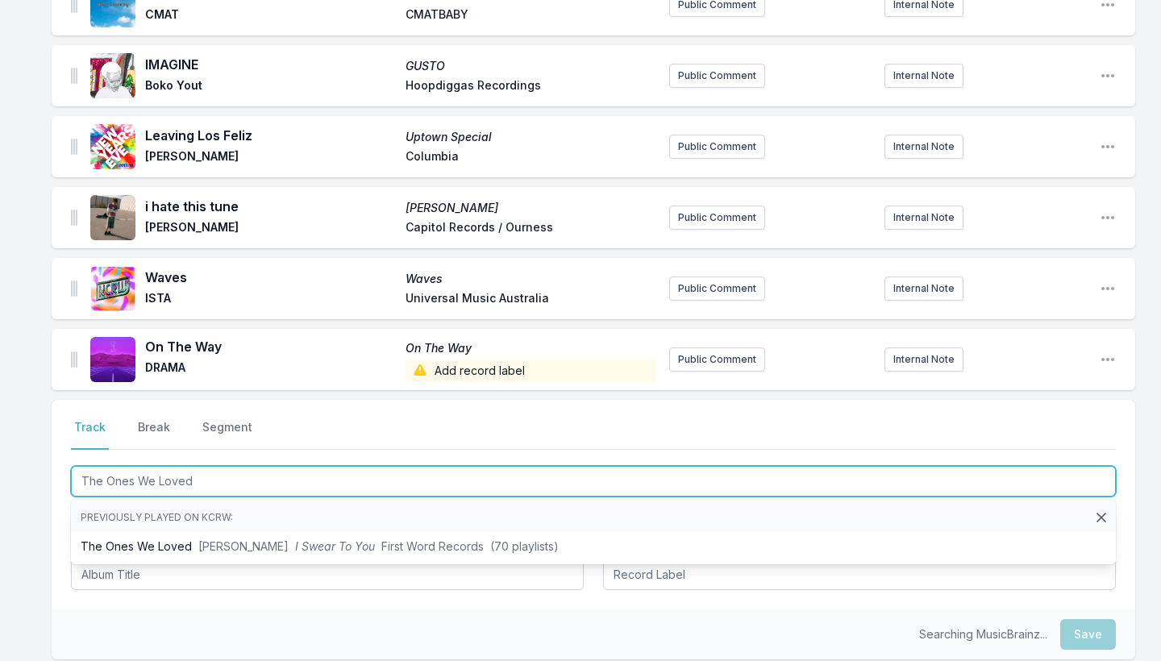
scroll to position [2266, 0]
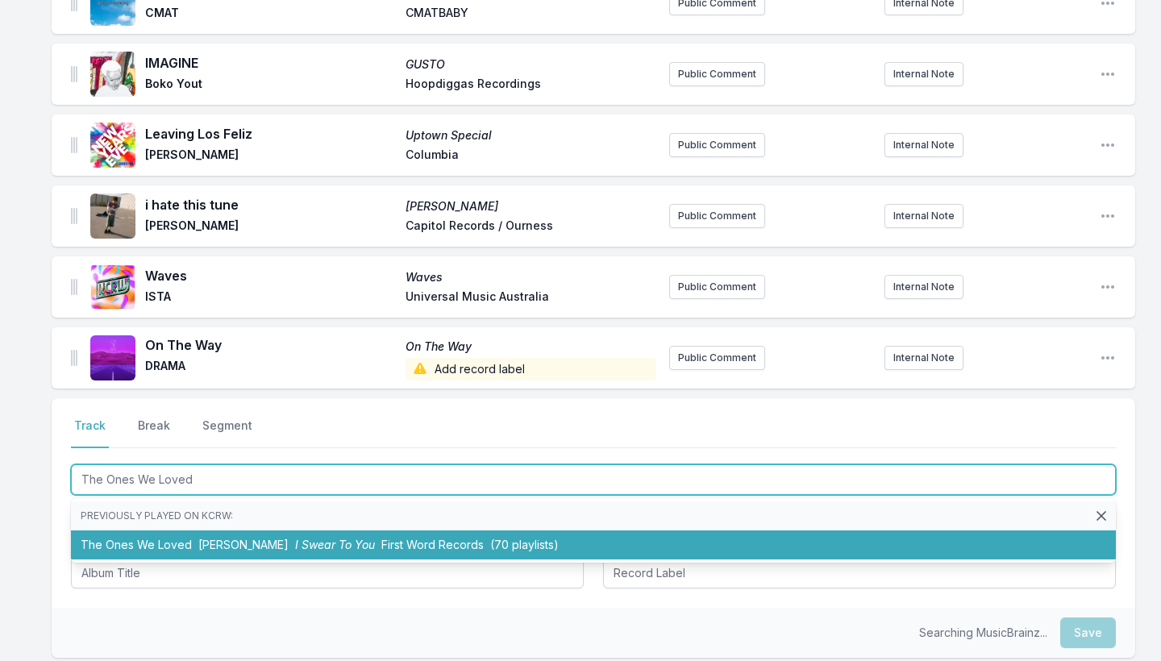
click at [295, 538] on span "I Swear To You" at bounding box center [335, 545] width 80 height 14
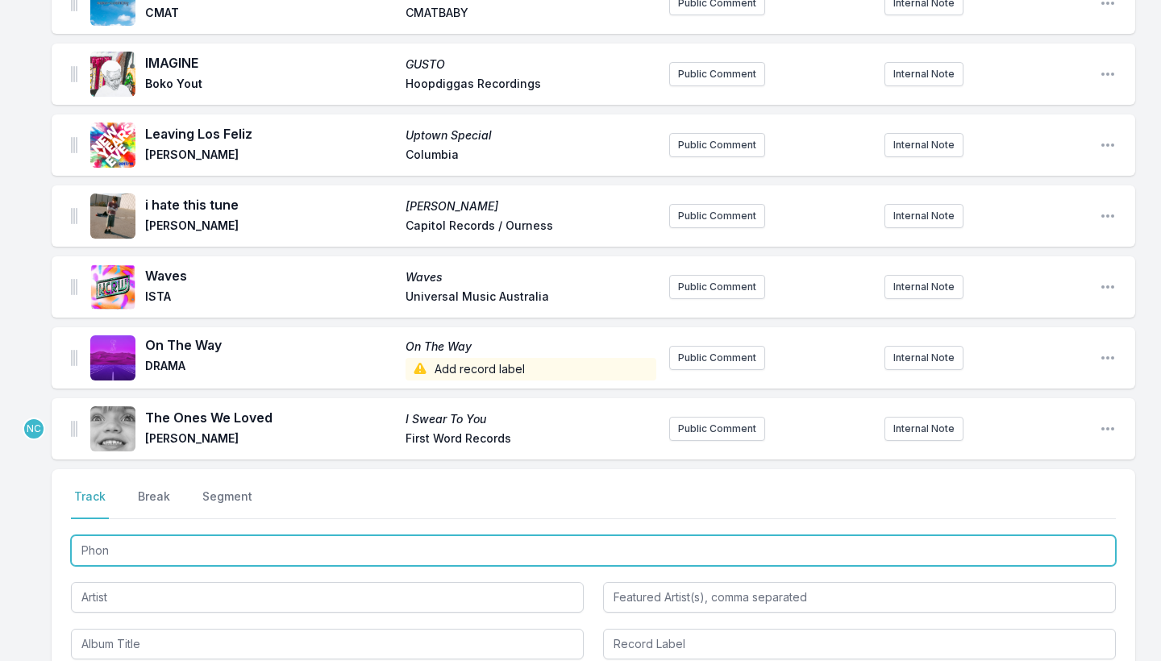
type input "Phone"
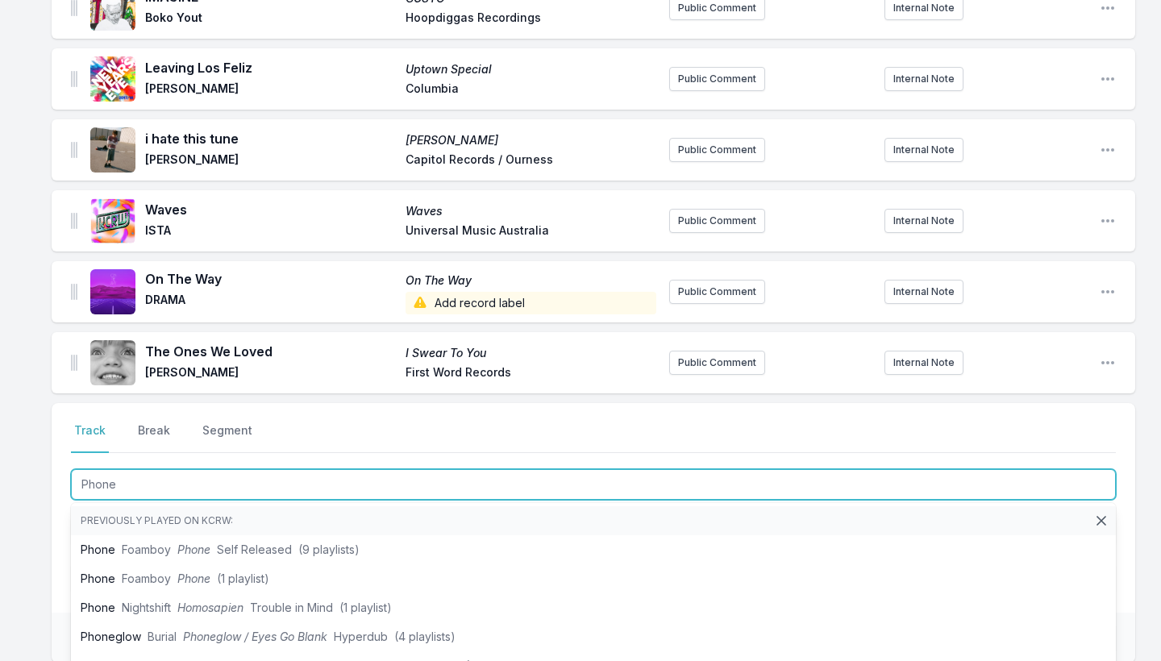
scroll to position [2345, 0]
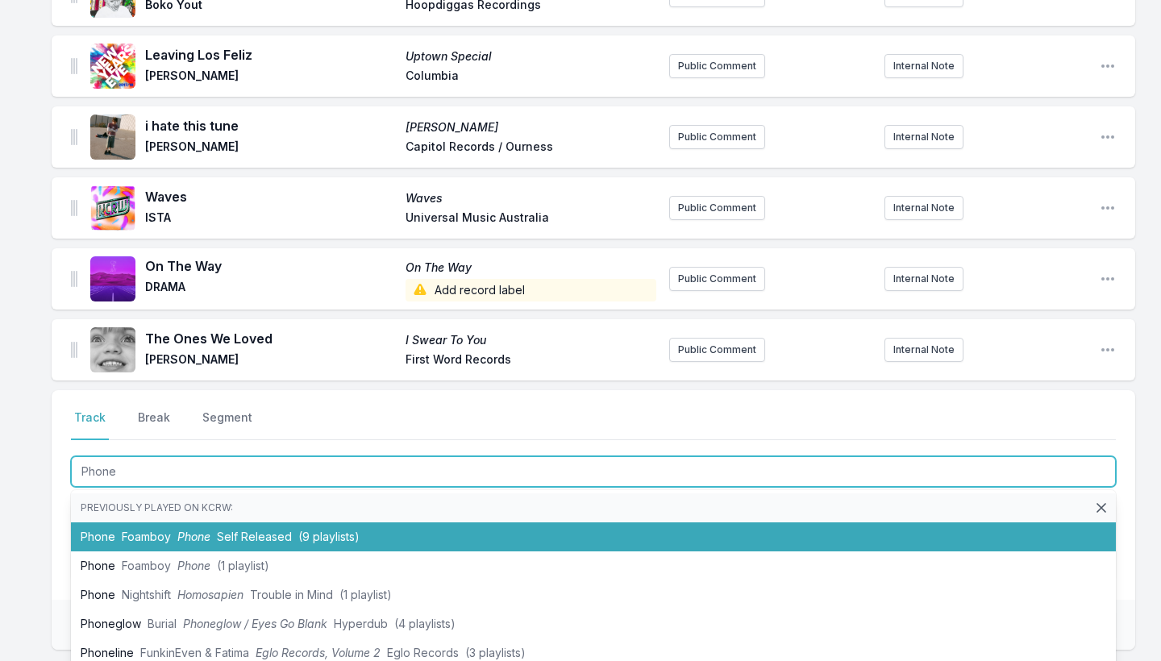
click at [254, 530] on span "Self Released" at bounding box center [254, 537] width 75 height 14
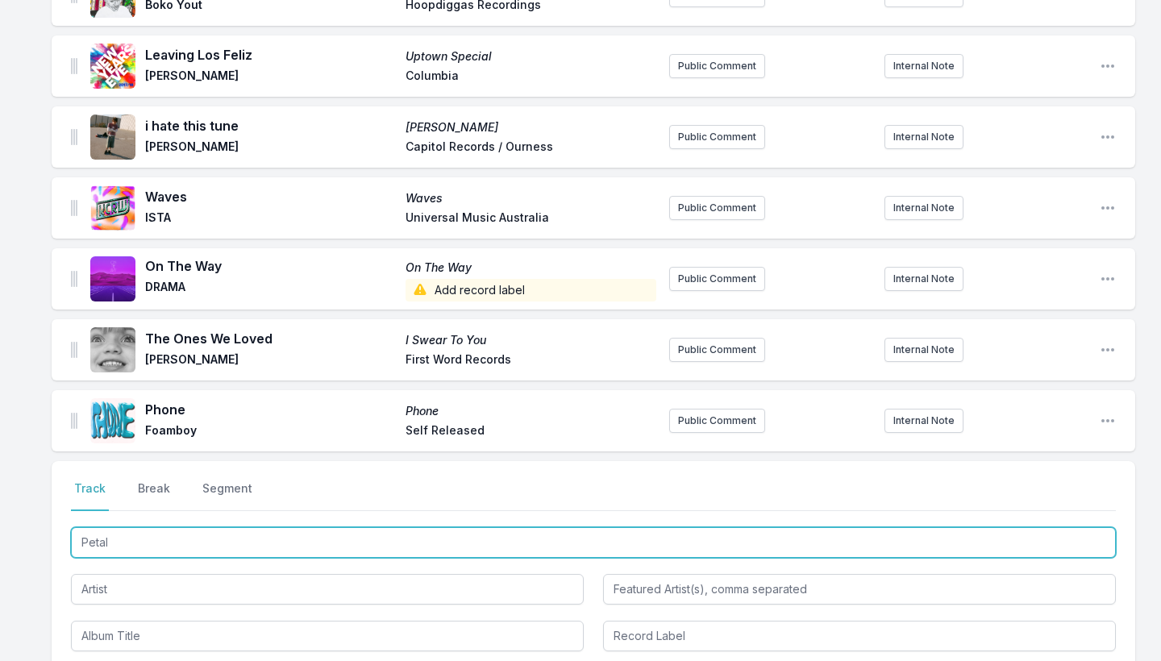
type input "Petals"
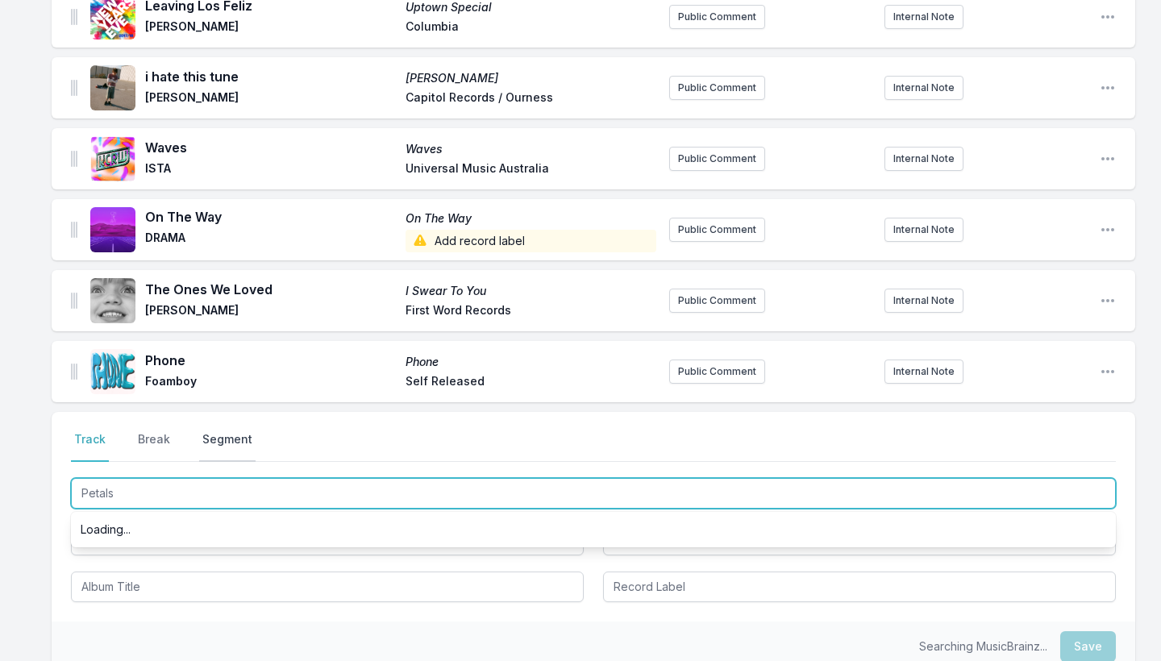
scroll to position [2397, 0]
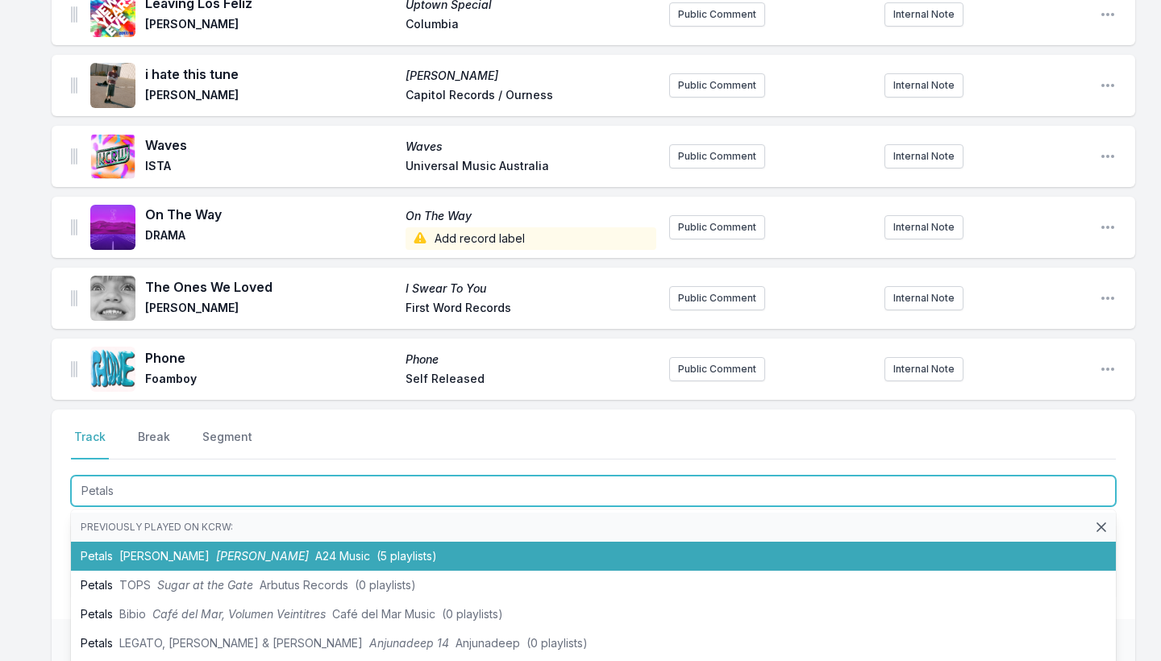
click at [174, 549] on span "[PERSON_NAME]" at bounding box center [164, 556] width 90 height 14
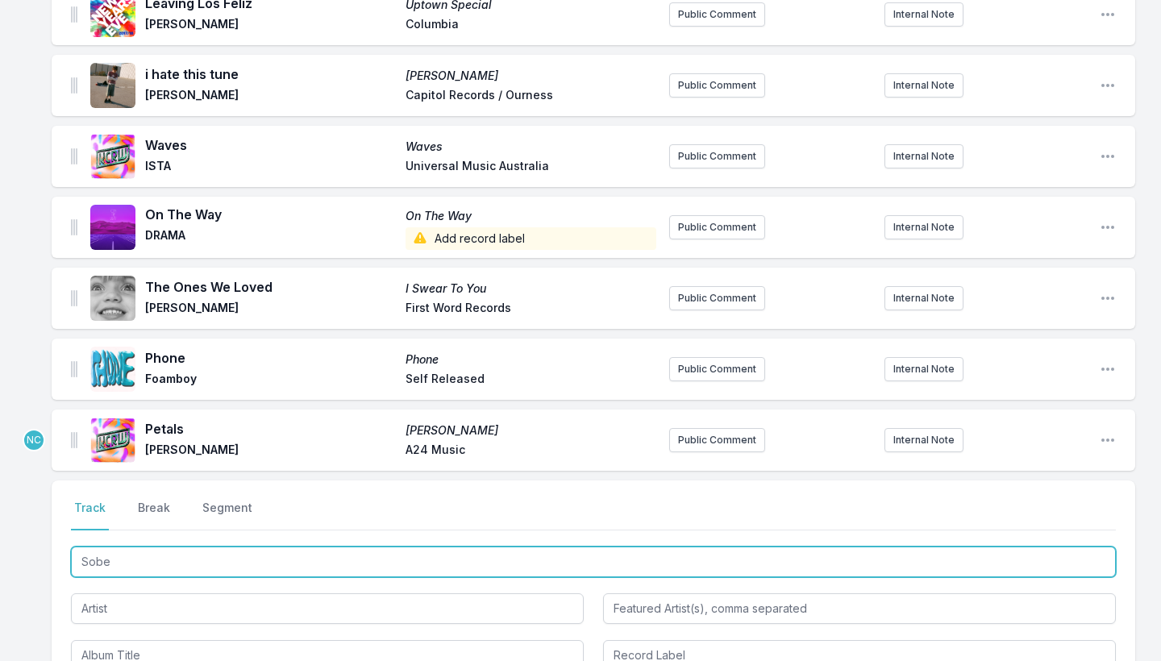
type input "Sober"
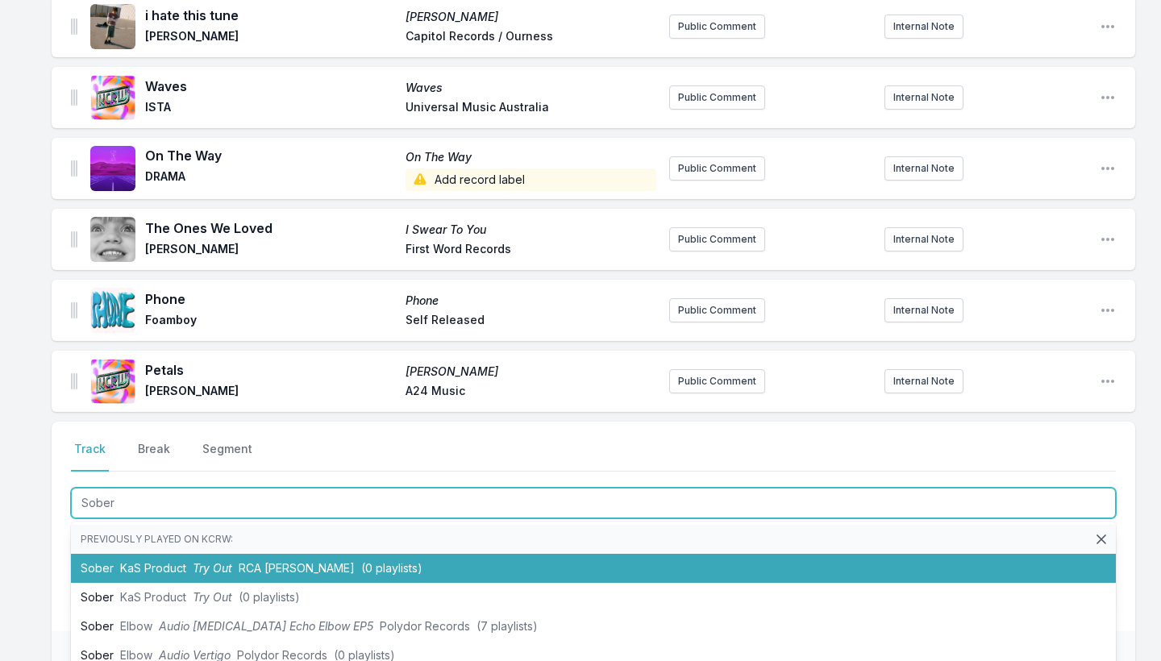
scroll to position [3, 0]
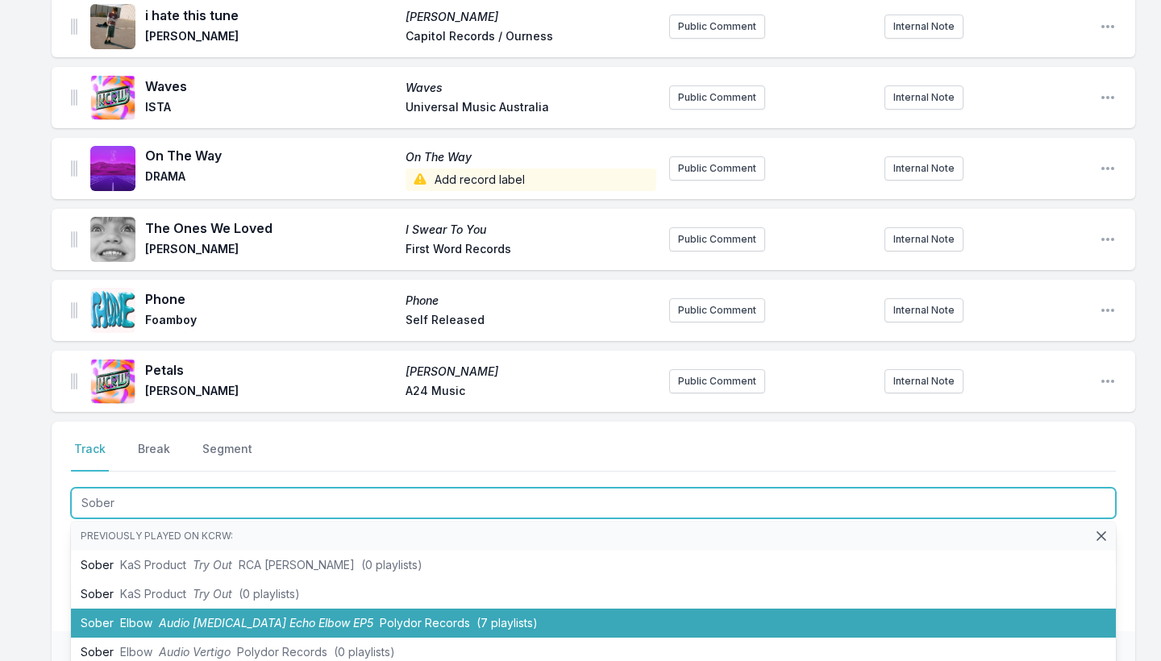
click at [142, 616] on span "Elbow" at bounding box center [136, 623] width 32 height 14
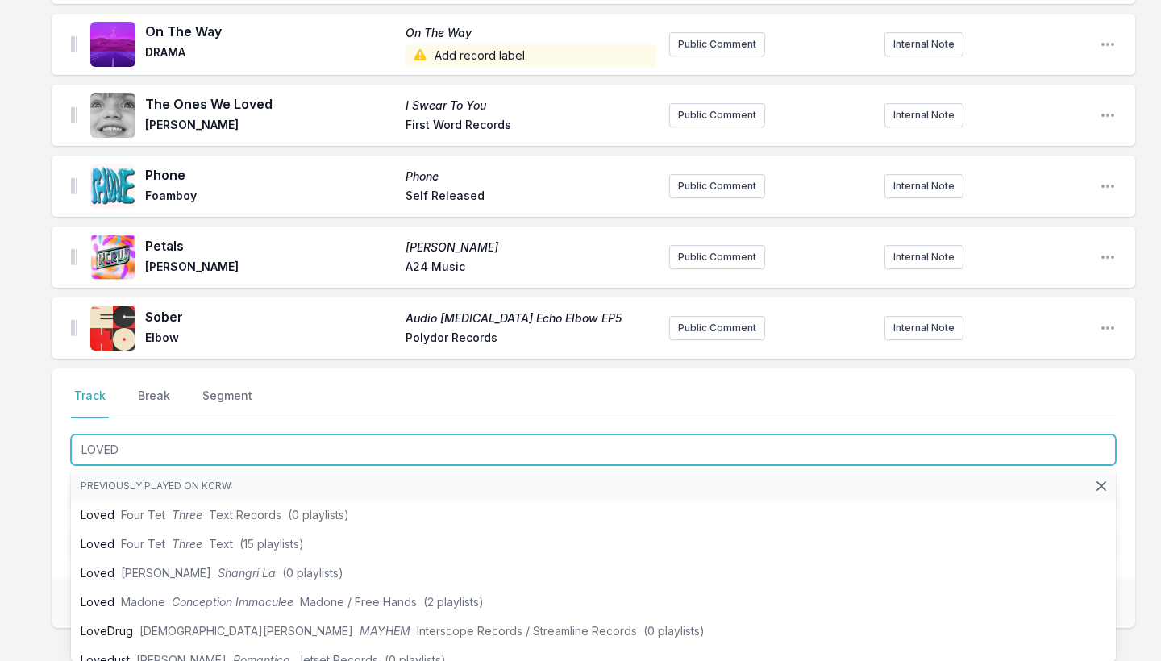
scroll to position [0, 0]
type input "LOVED"
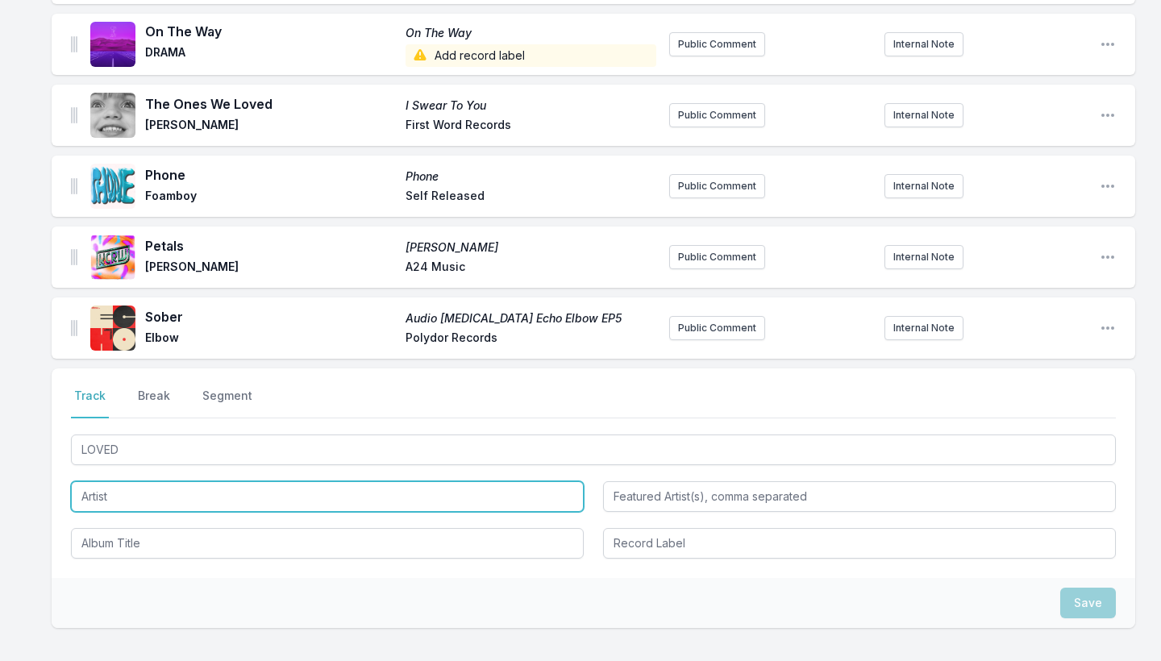
click at [121, 481] on input "Artist" at bounding box center [327, 496] width 513 height 31
type input "Parcels"
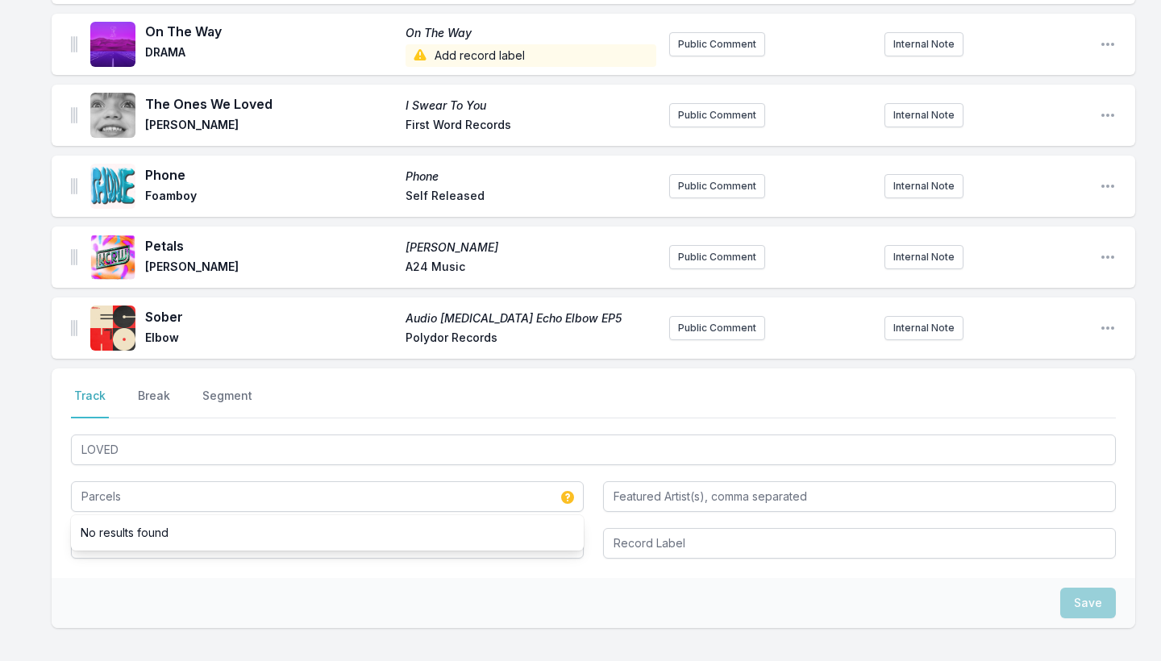
click at [94, 531] on ul "No results found" at bounding box center [327, 532] width 513 height 35
click at [89, 536] on input "Album Title" at bounding box center [327, 543] width 513 height 31
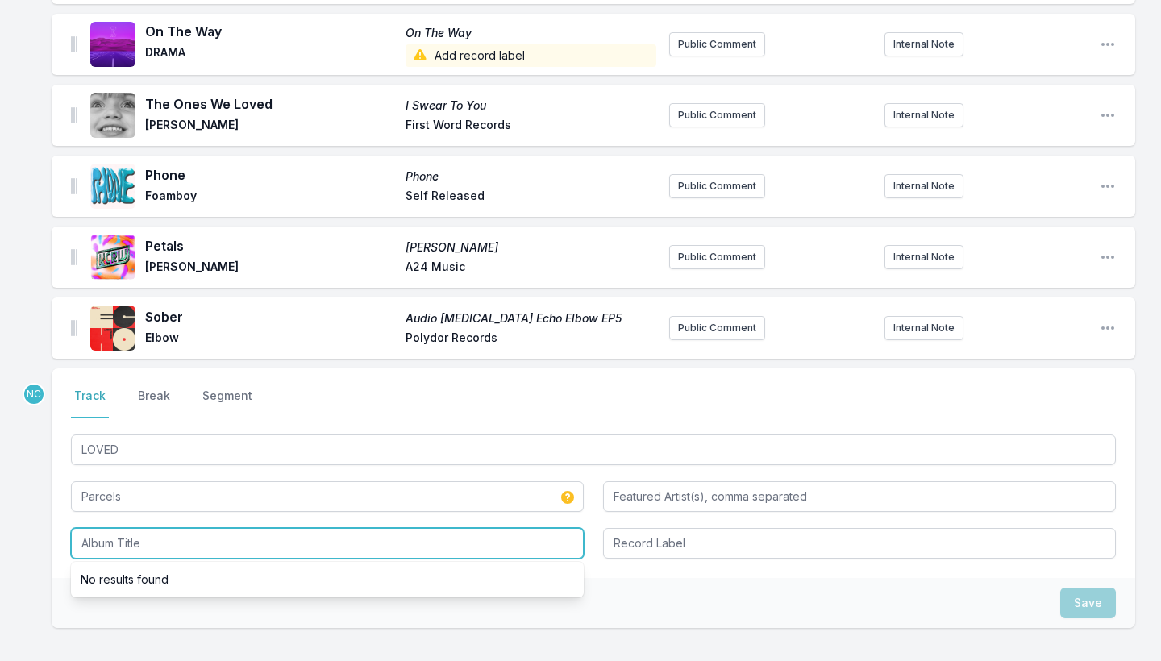
click at [89, 536] on input "Album Title" at bounding box center [327, 543] width 513 height 31
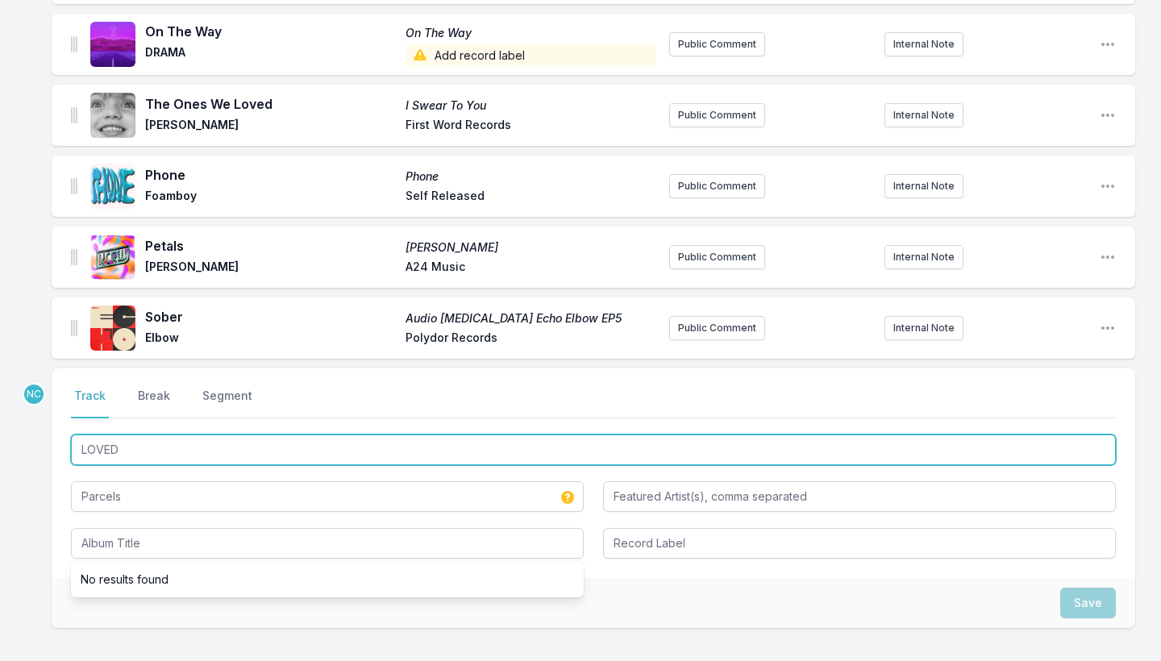
click at [225, 435] on input "LOVED" at bounding box center [593, 450] width 1045 height 31
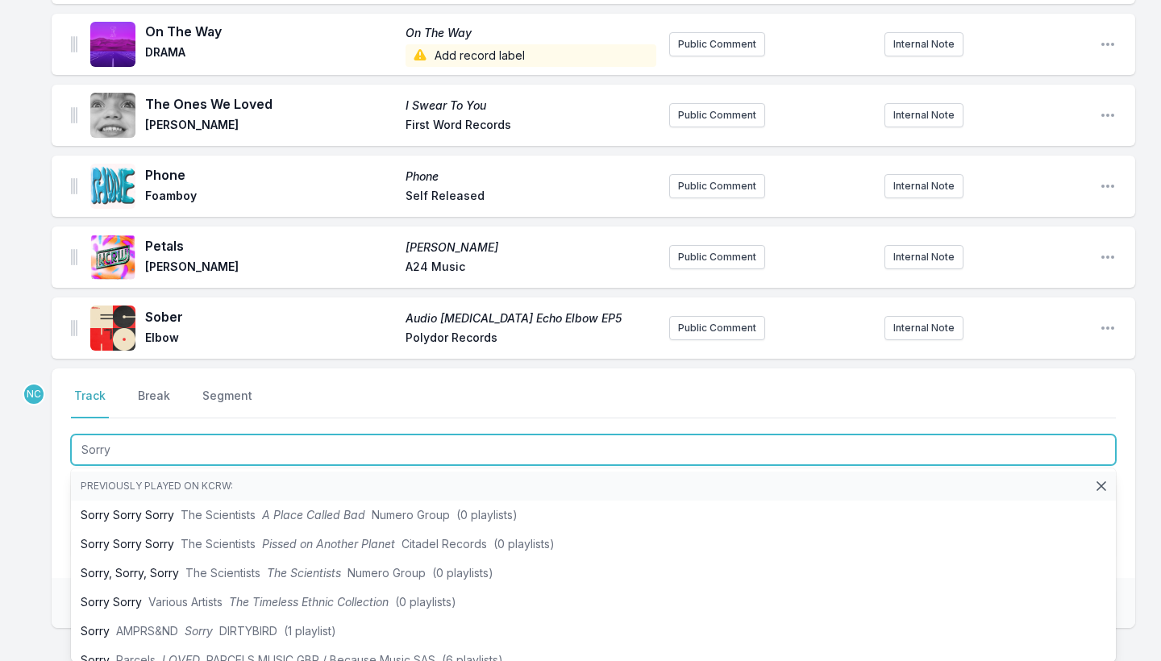
type input "Sorry"
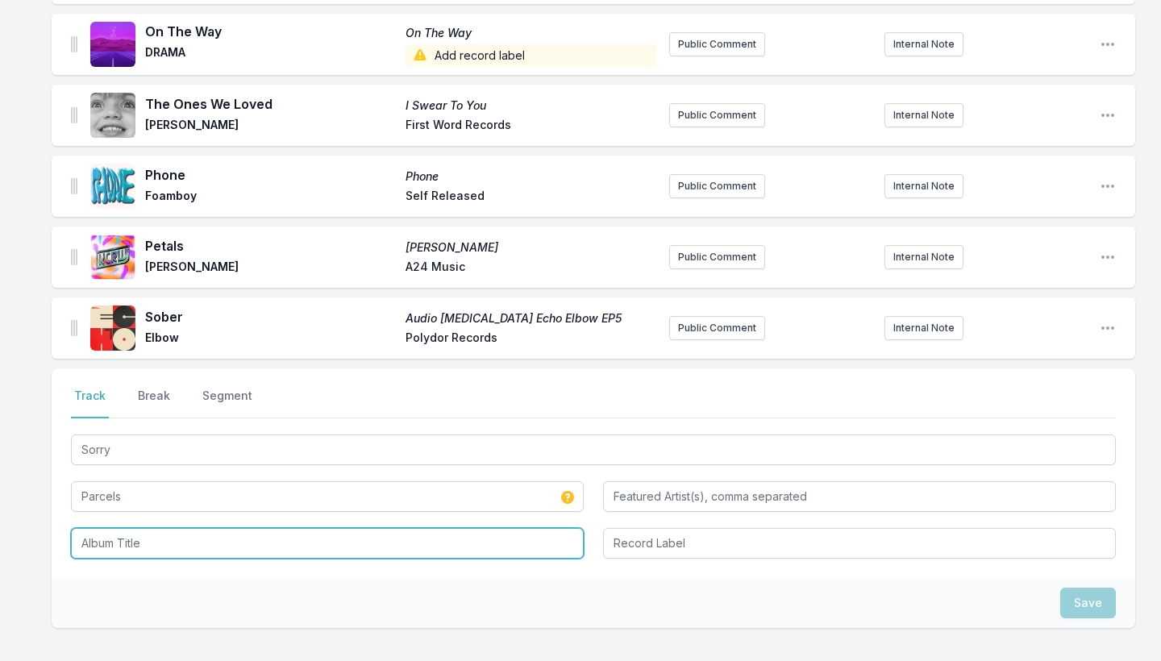
click at [117, 528] on input "Album Title" at bounding box center [327, 543] width 513 height 31
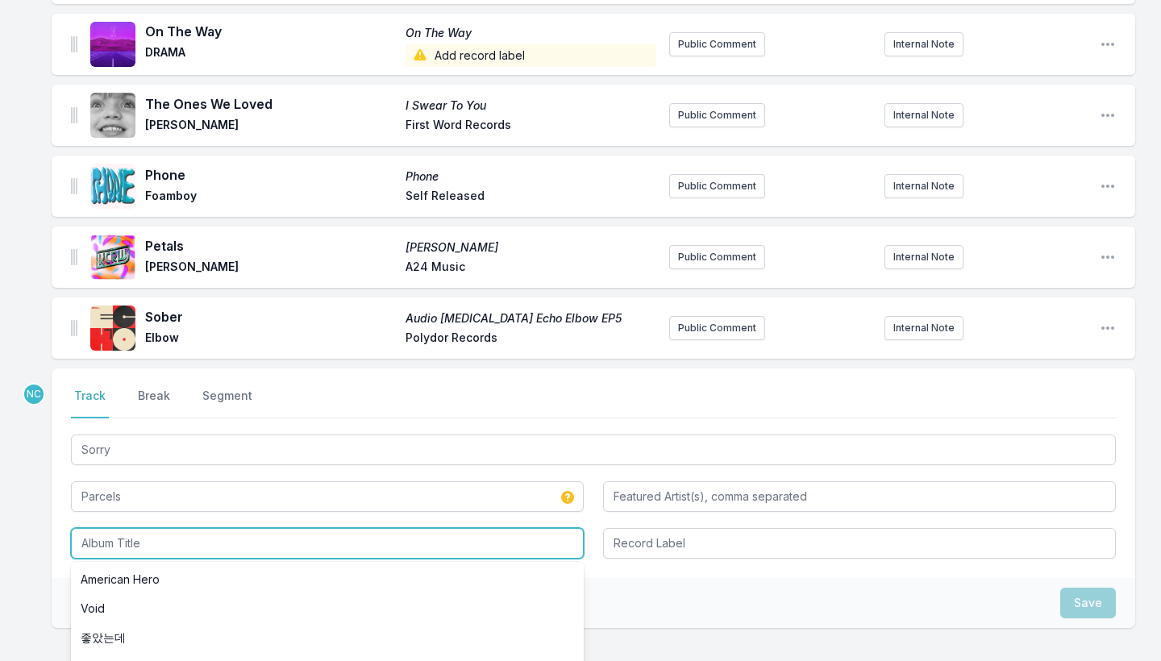
click at [117, 528] on input "Album Title" at bounding box center [327, 543] width 513 height 31
type input "LOVED"
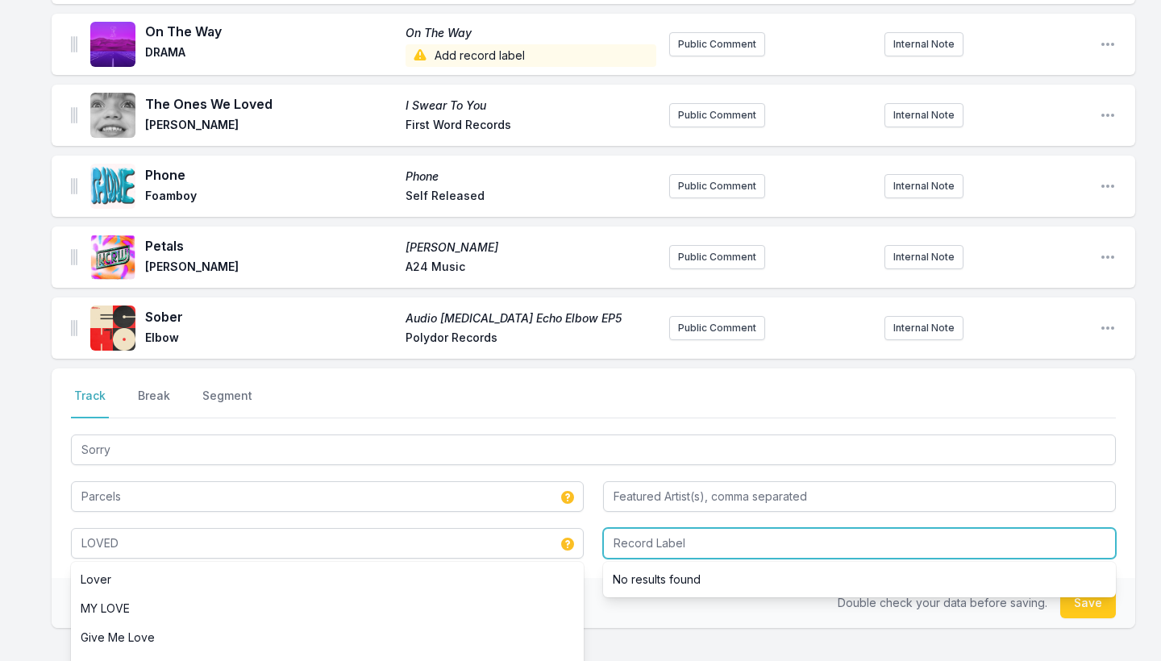
click at [650, 539] on input "Record Label" at bounding box center [859, 543] width 513 height 31
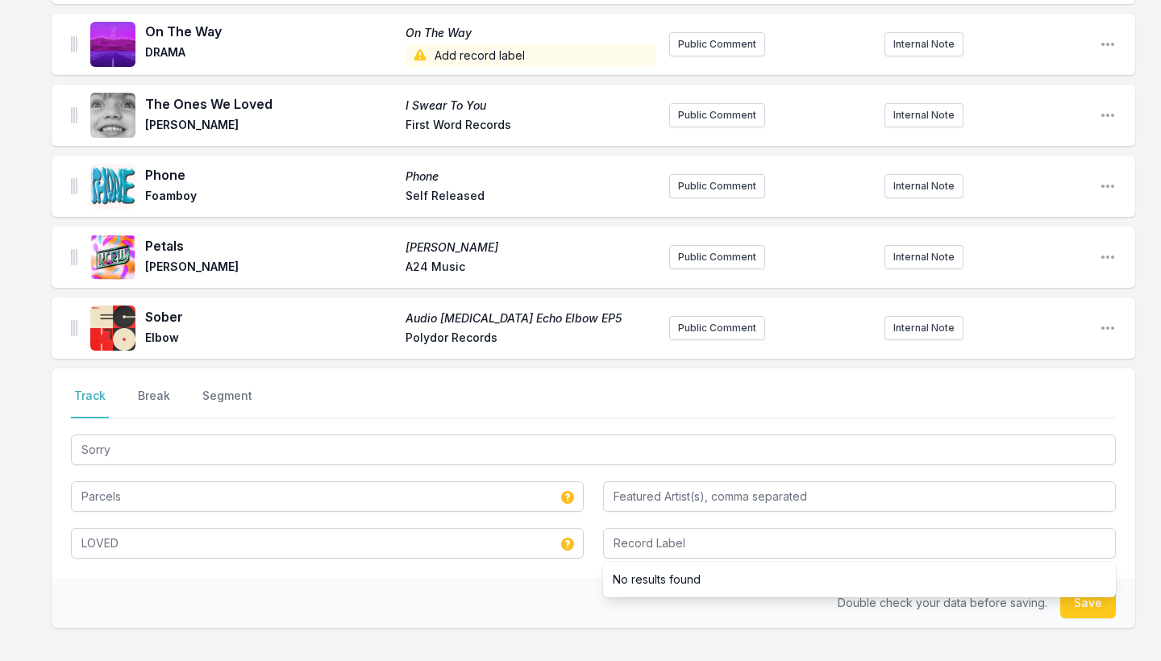
click at [1083, 591] on button "Save" at bounding box center [1089, 603] width 56 height 31
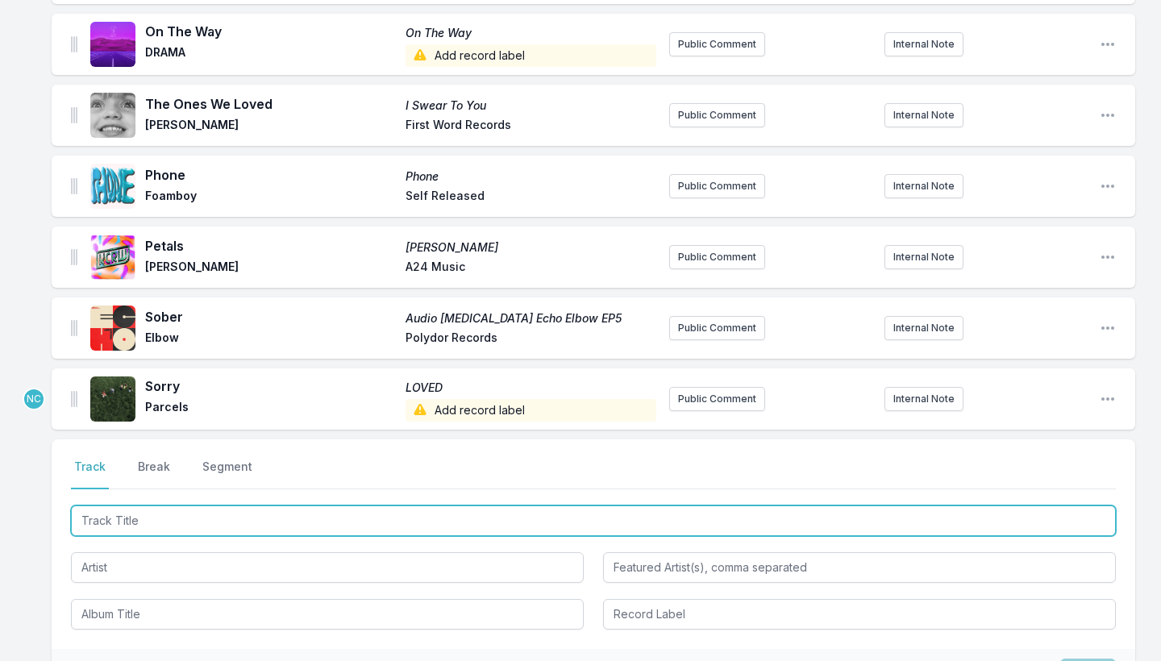
click at [448, 506] on input "Track Title" at bounding box center [593, 521] width 1045 height 31
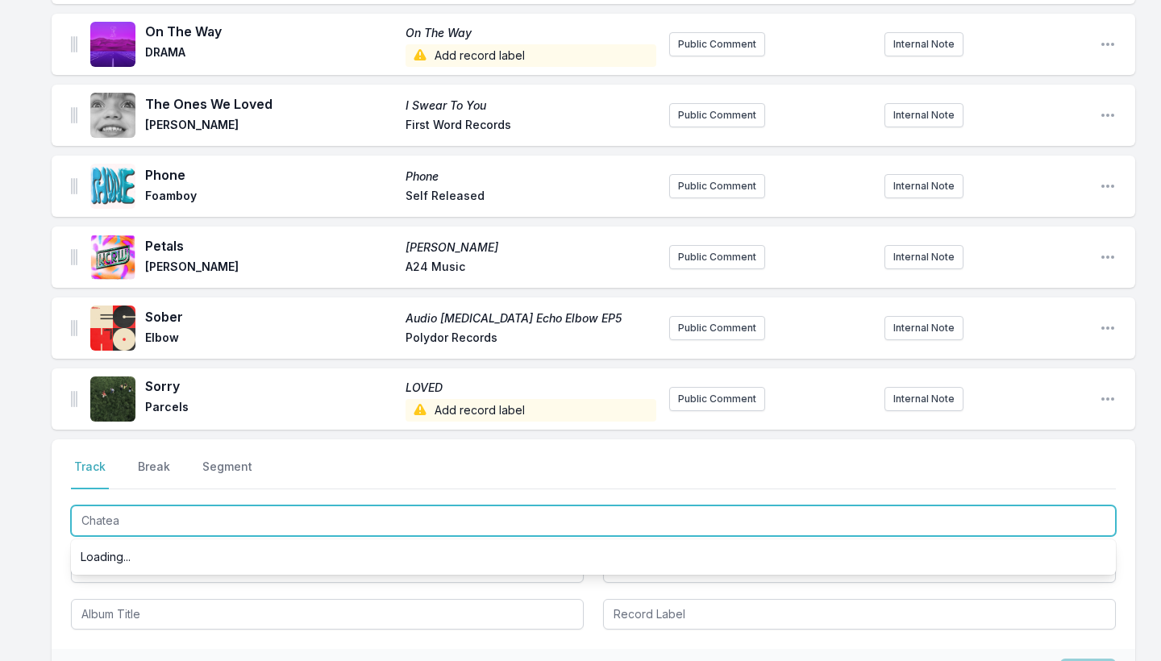
type input "Chateau"
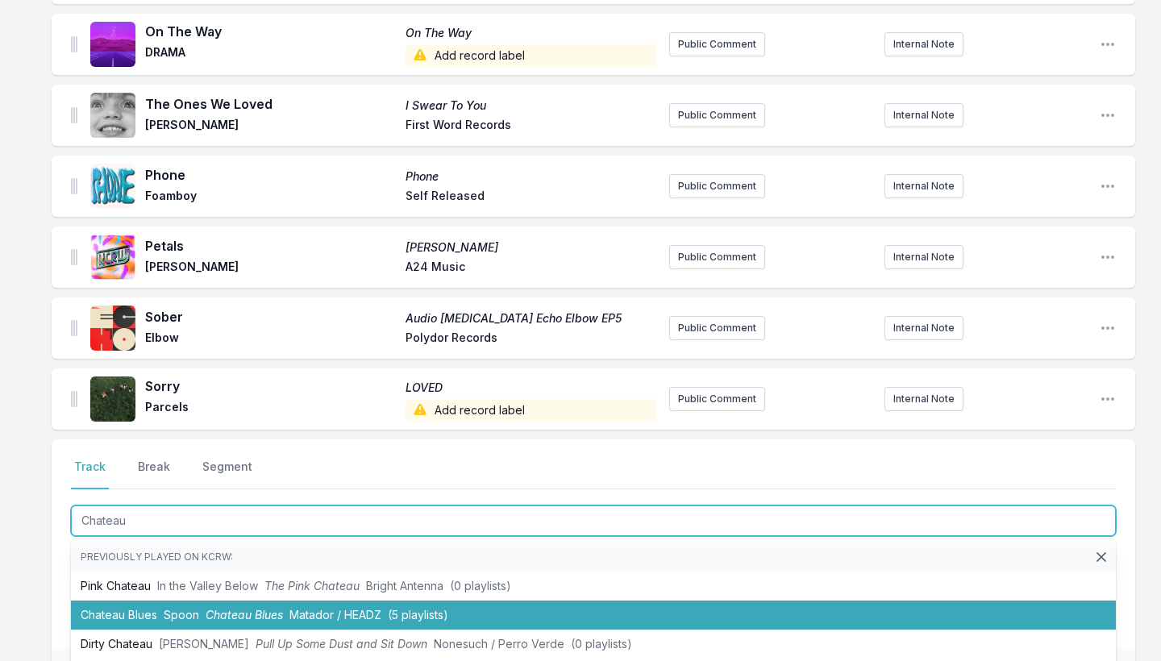
click at [440, 608] on span "(5 playlists)" at bounding box center [418, 615] width 60 height 14
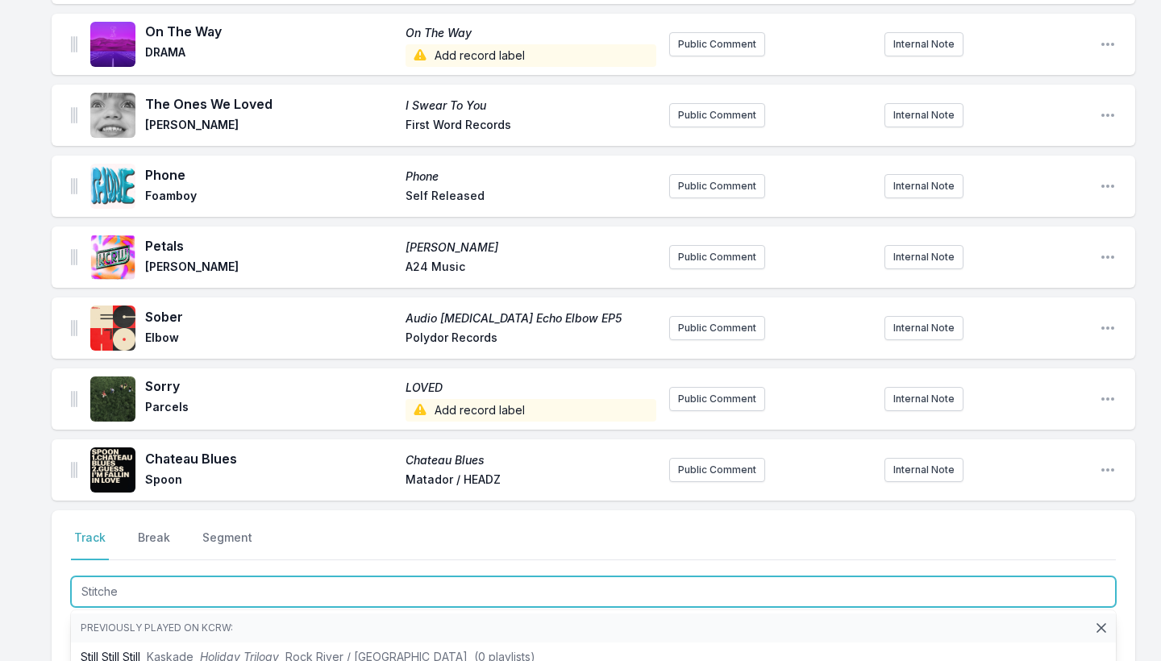
type input "Stitches"
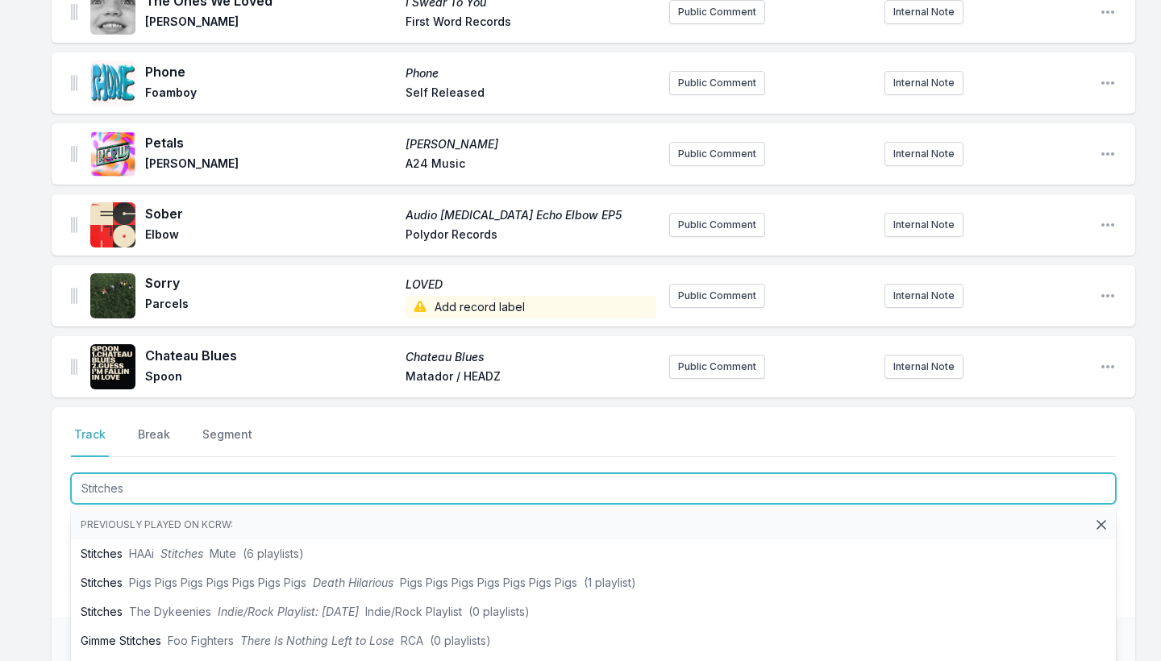
scroll to position [2684, 0]
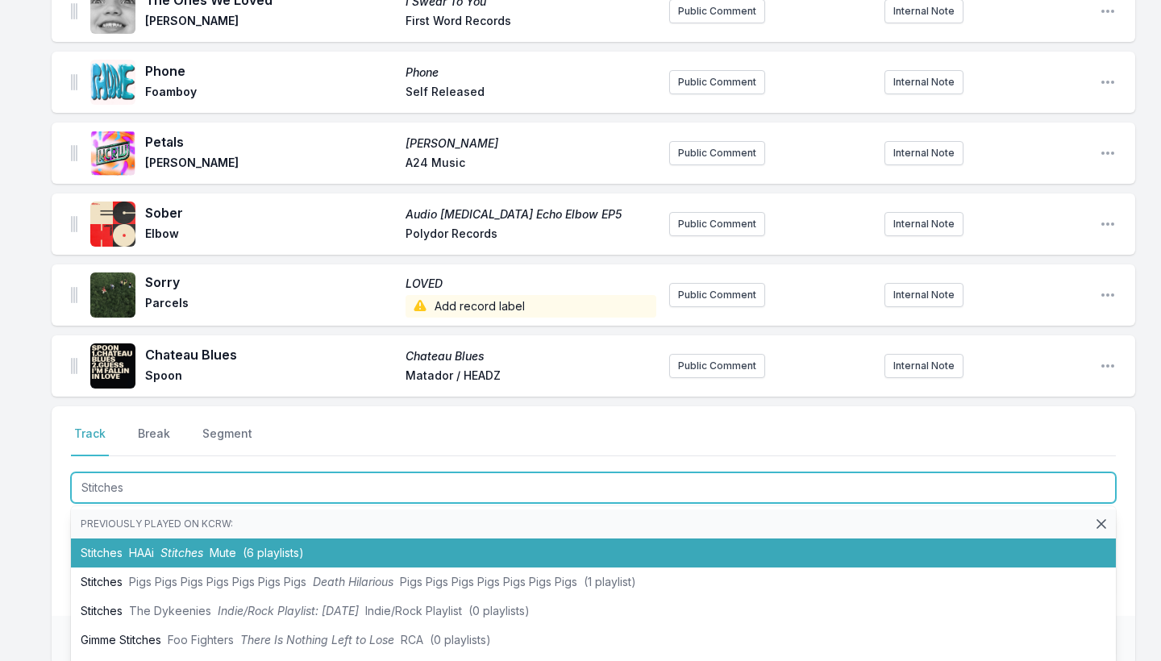
click at [207, 539] on li "Stitches HAAi Stitches Mute (6 playlists)" at bounding box center [593, 553] width 1045 height 29
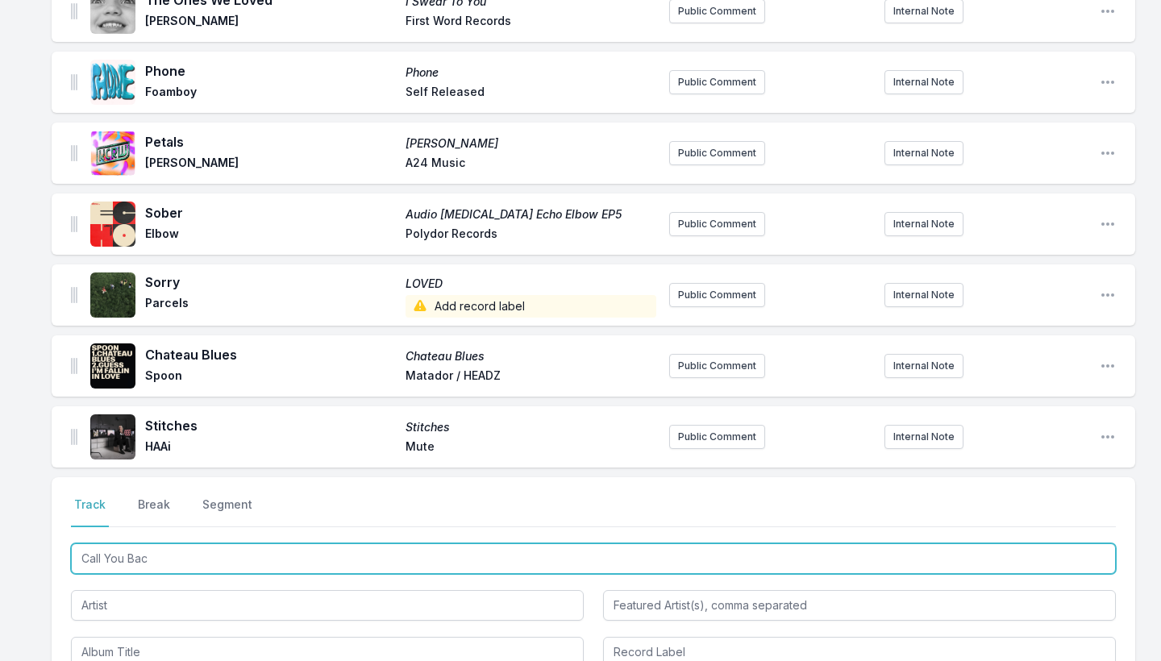
type input "Call You Back"
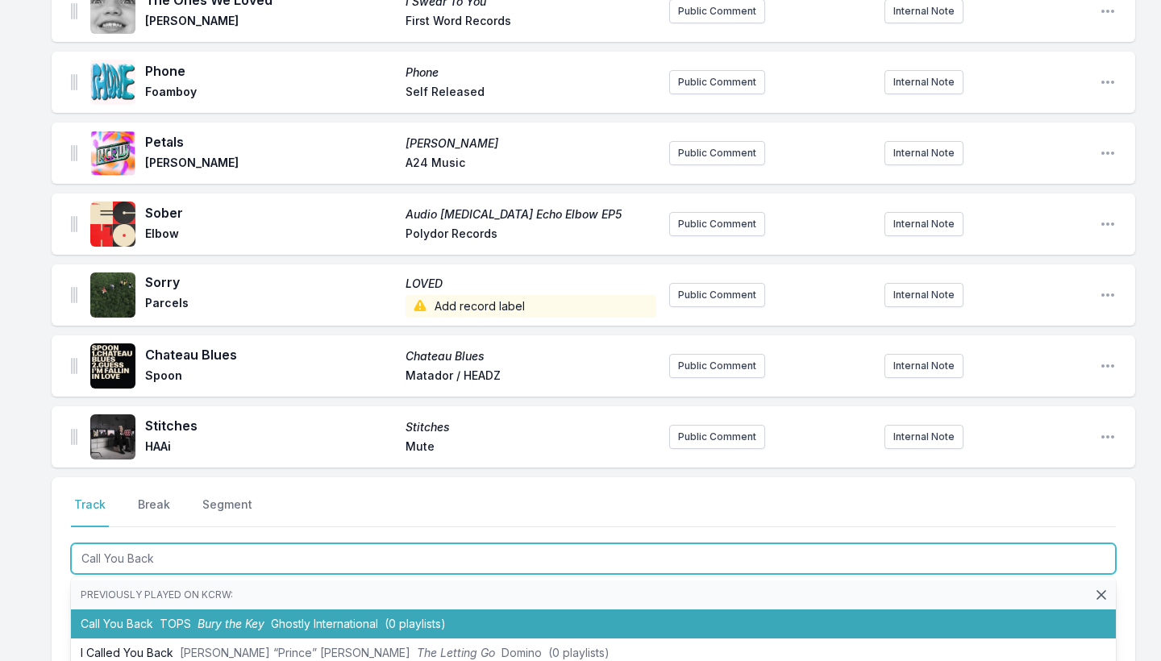
click at [182, 617] on span "TOPS" at bounding box center [175, 624] width 31 height 14
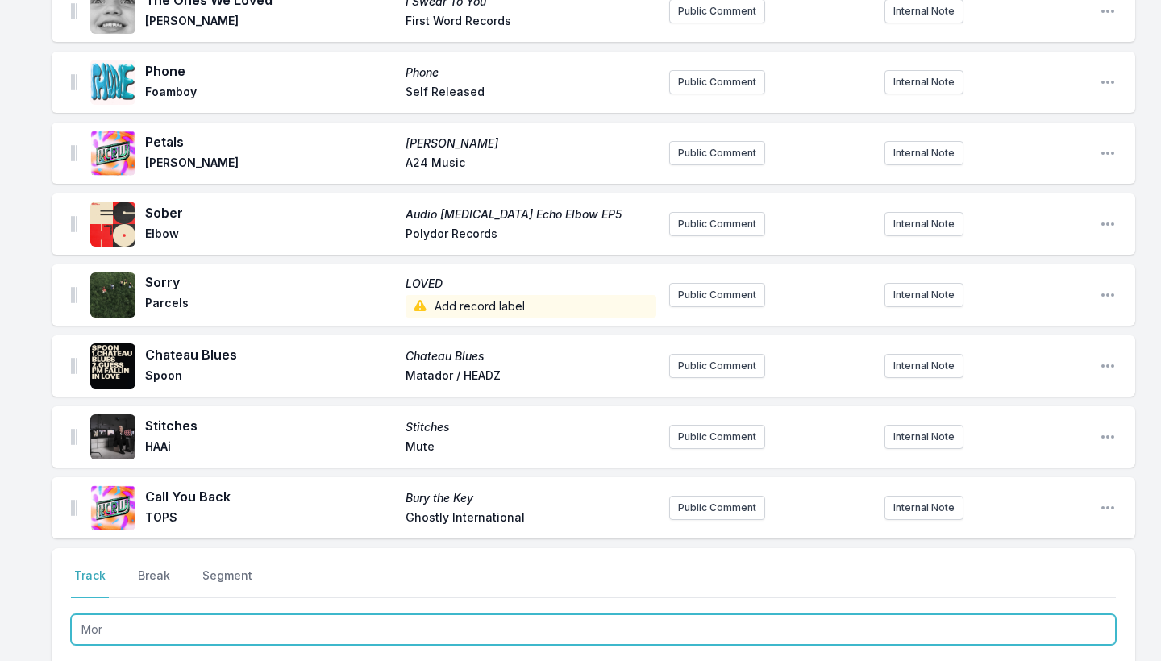
type input "More"
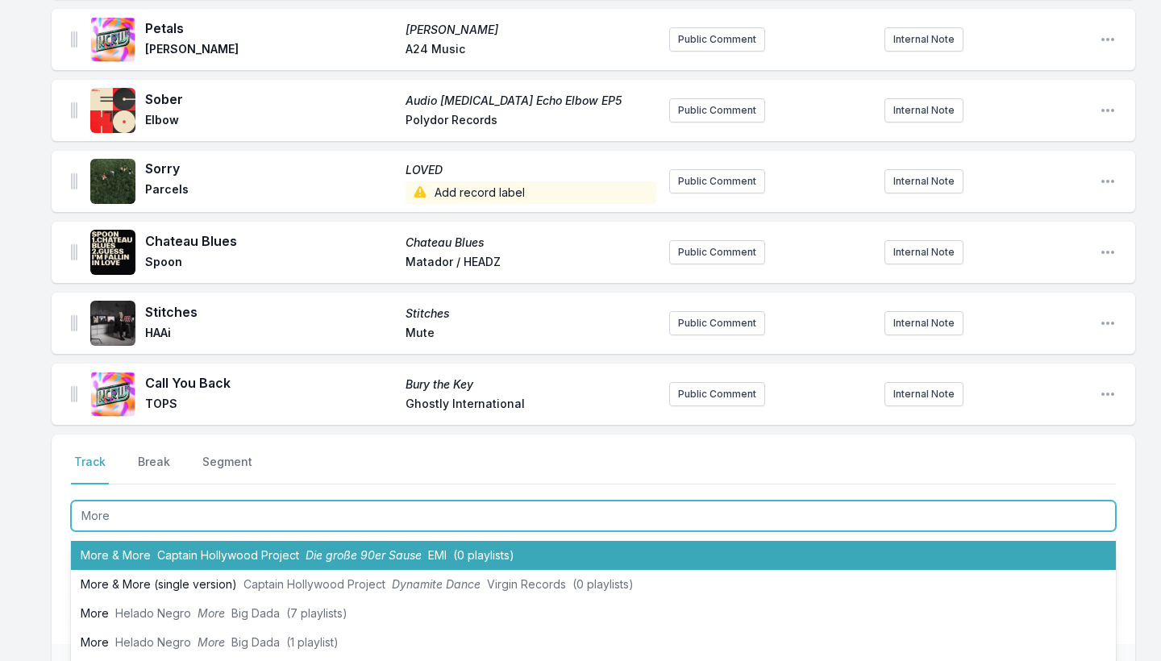
scroll to position [365, 0]
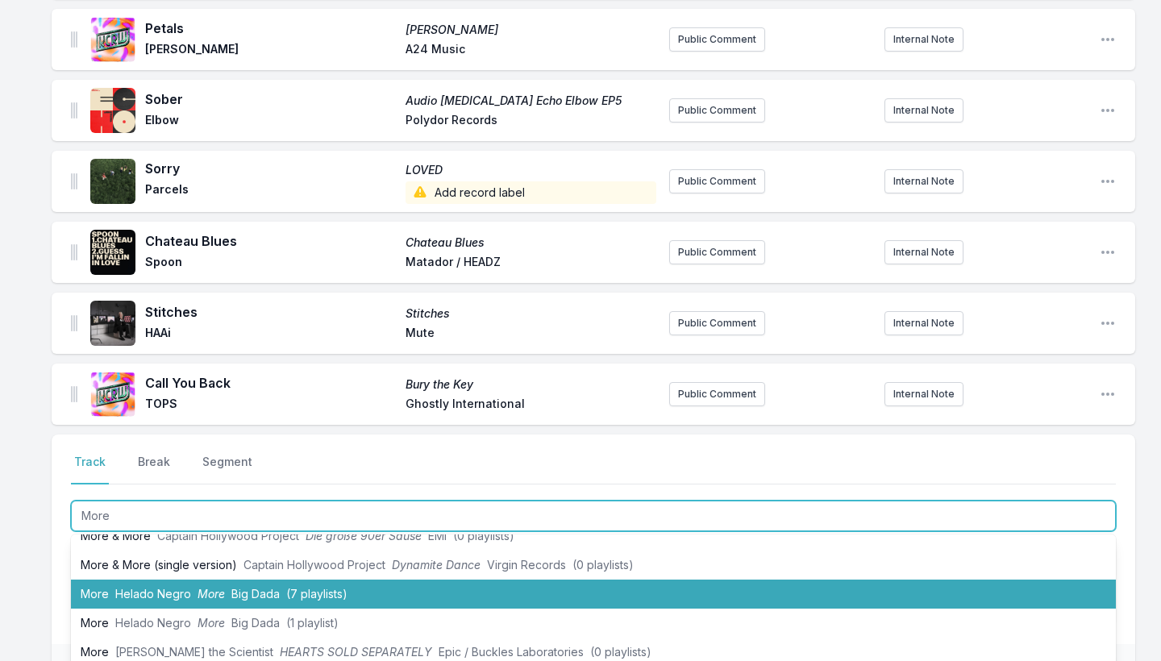
click at [211, 587] on span "More" at bounding box center [211, 594] width 27 height 14
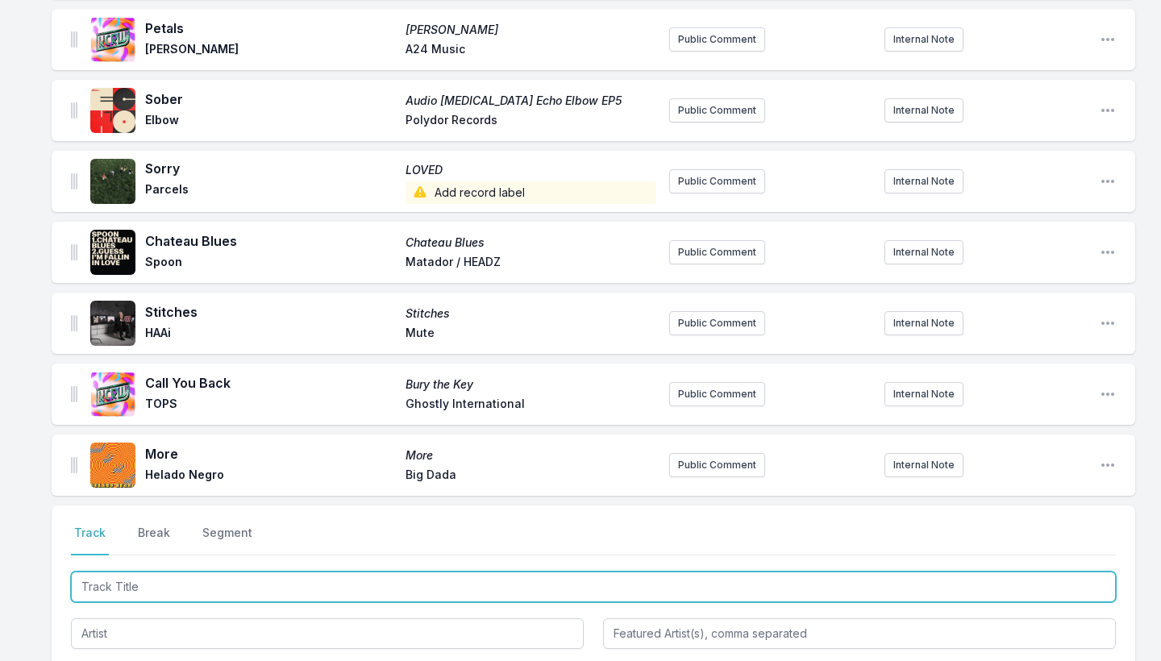
paste input "UFO"
type input "UFO"
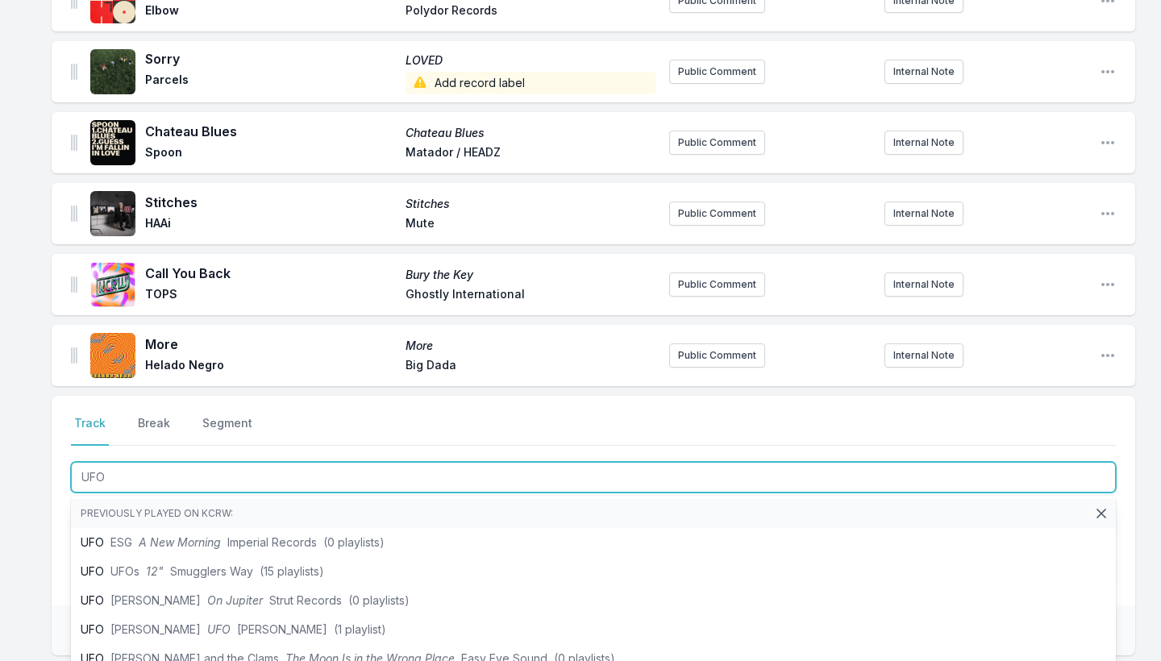
scroll to position [2903, 0]
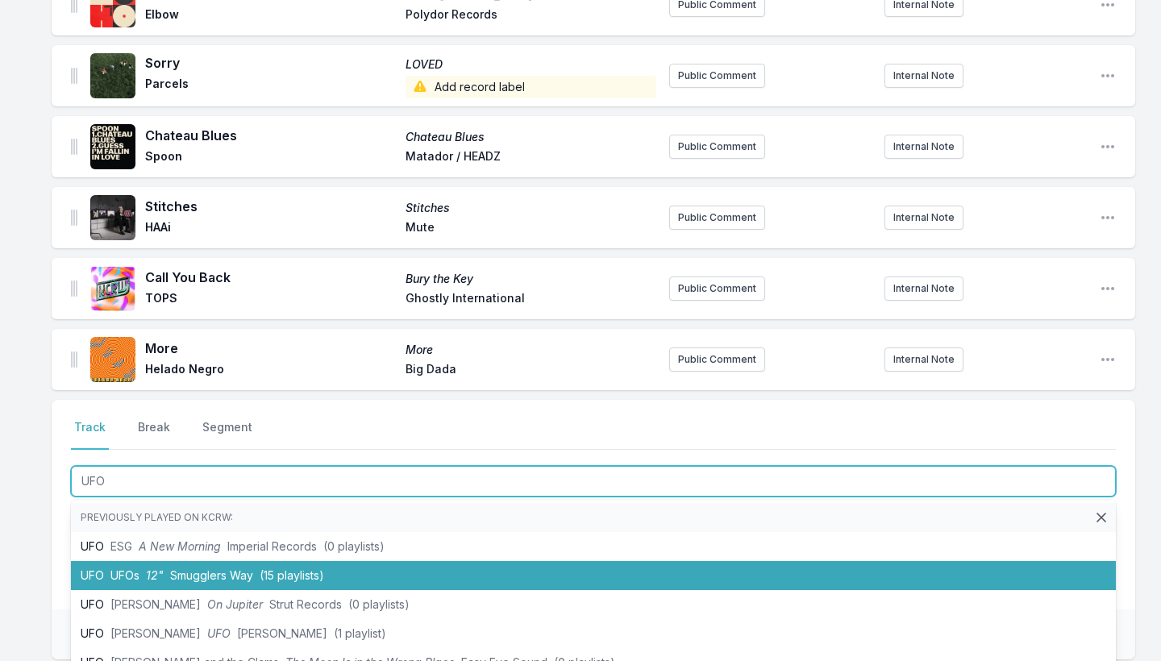
click at [174, 569] on span "Smugglers Way" at bounding box center [211, 576] width 83 height 14
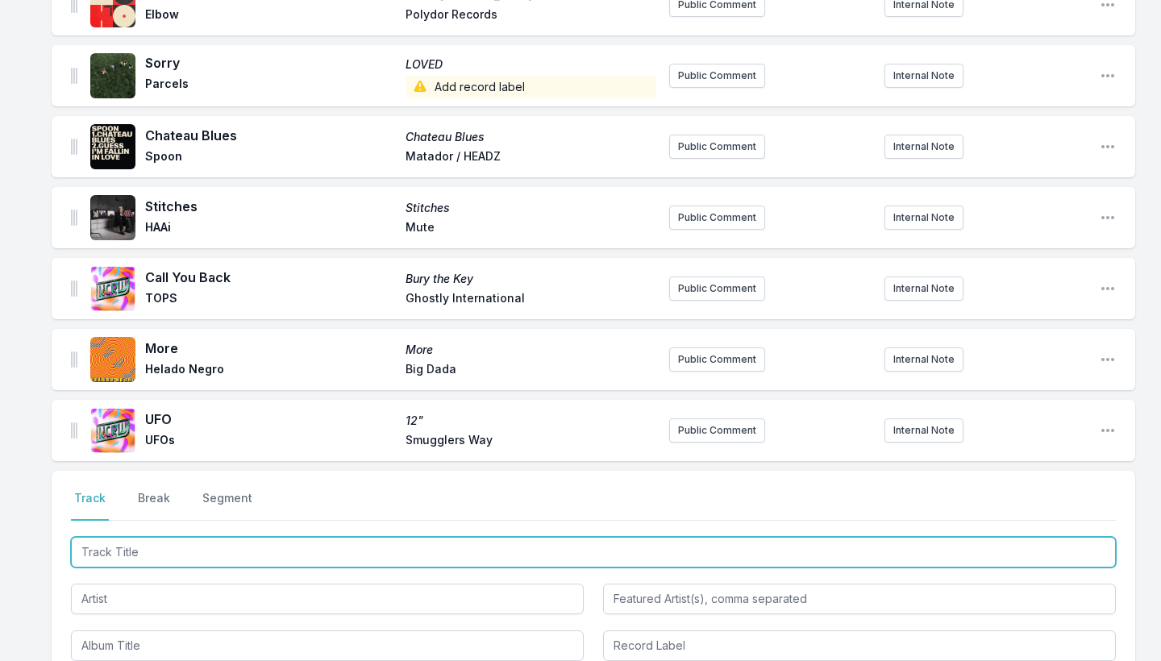
paste input "COME AND FIND YOU"
type input "COME AND FIND YOU"
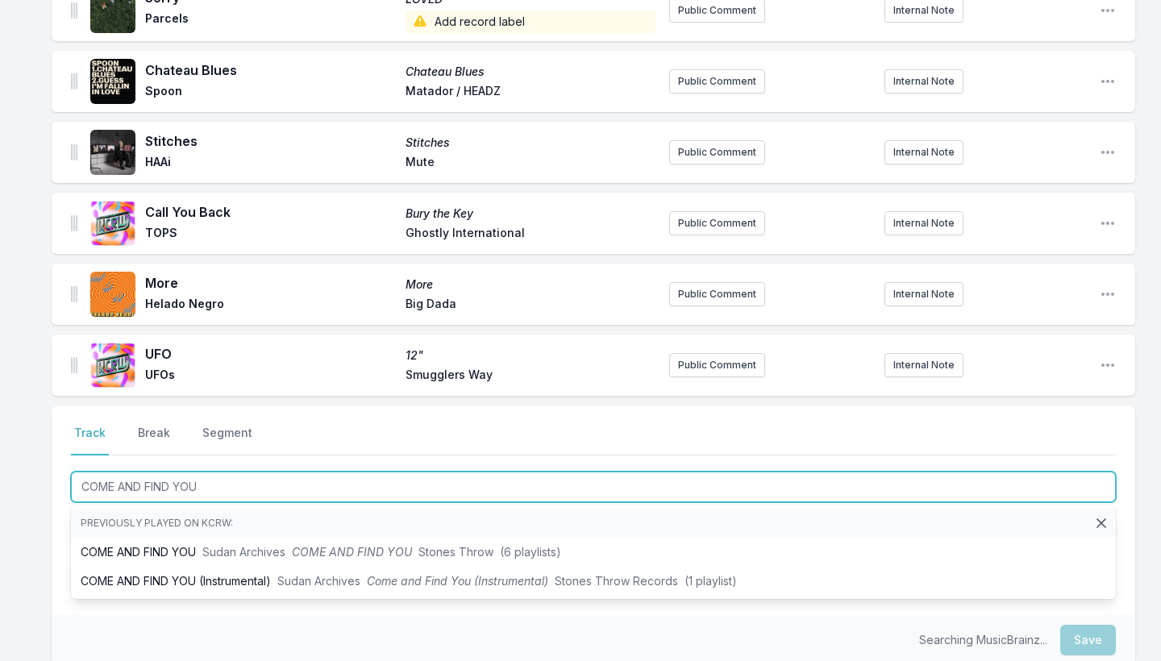
scroll to position [2973, 0]
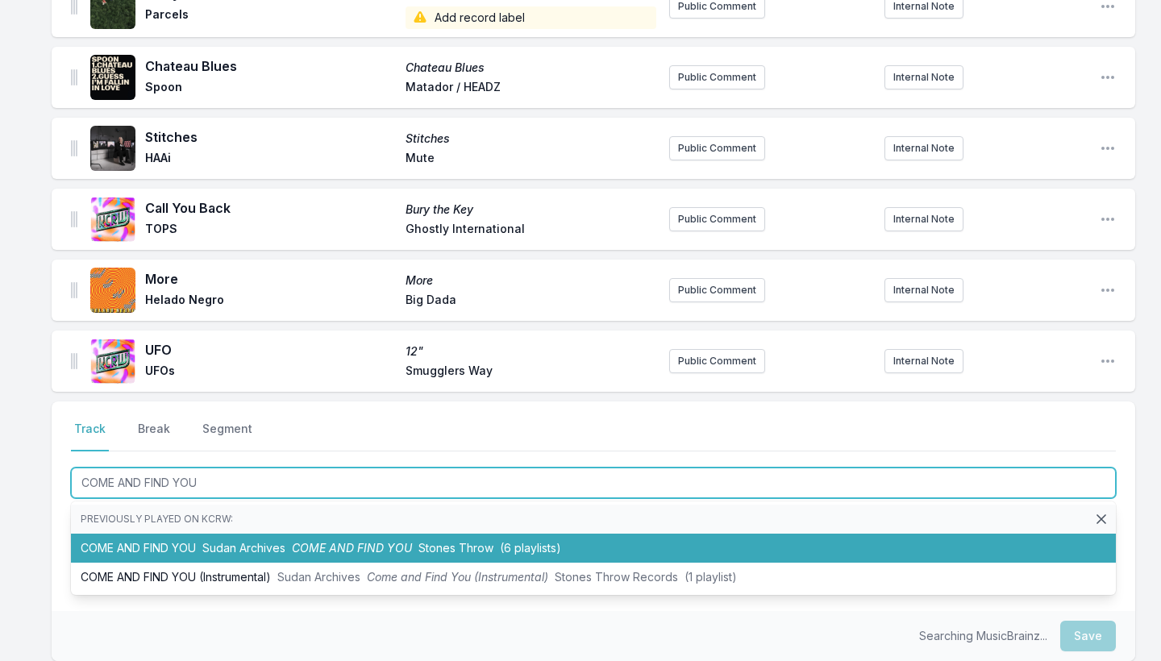
click at [256, 541] on span "Sudan Archives" at bounding box center [243, 548] width 83 height 14
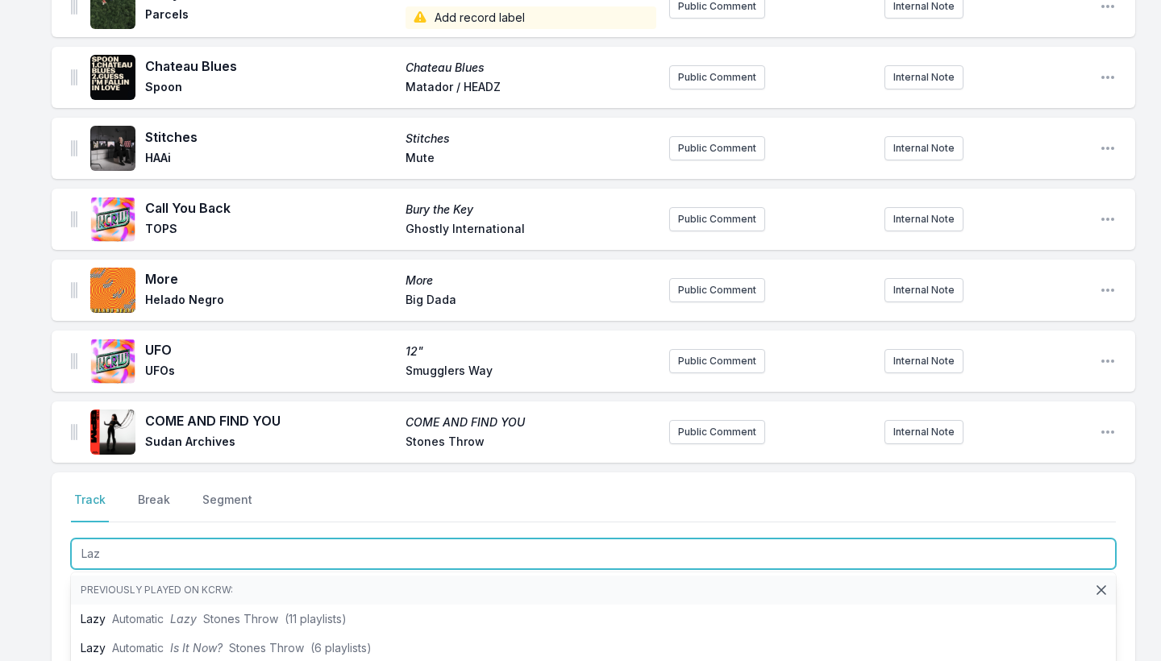
type input "Lazy"
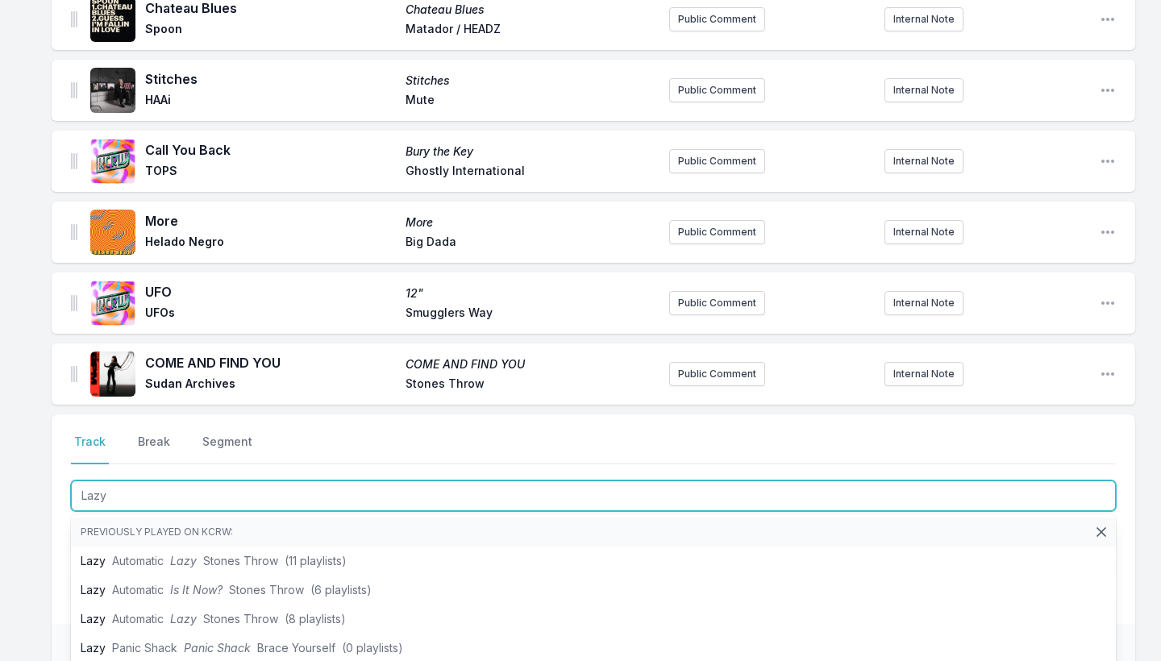
scroll to position [3041, 0]
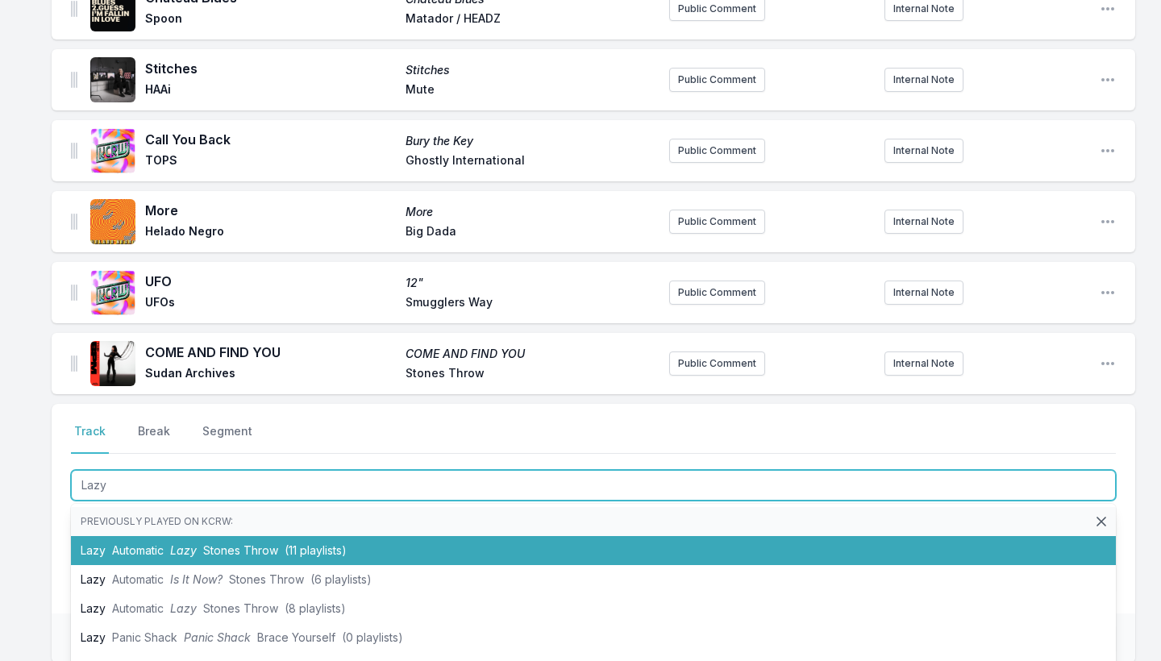
click at [306, 539] on li "Lazy Automatic Lazy Stones Throw (11 playlists)" at bounding box center [593, 550] width 1045 height 29
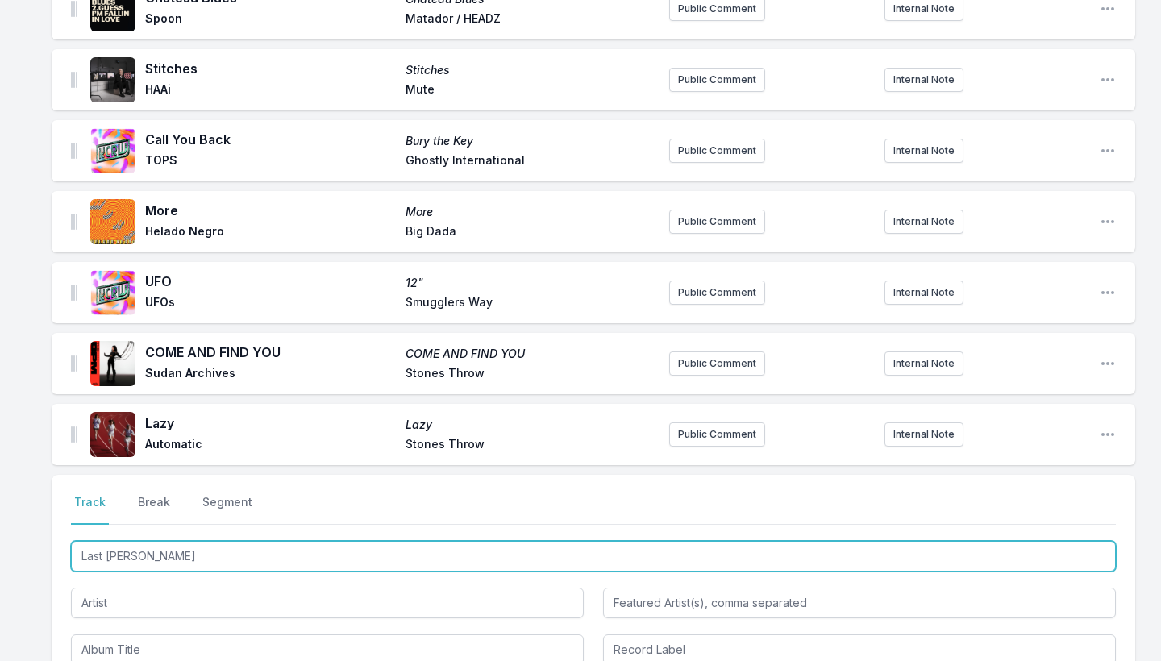
type input "Last Time"
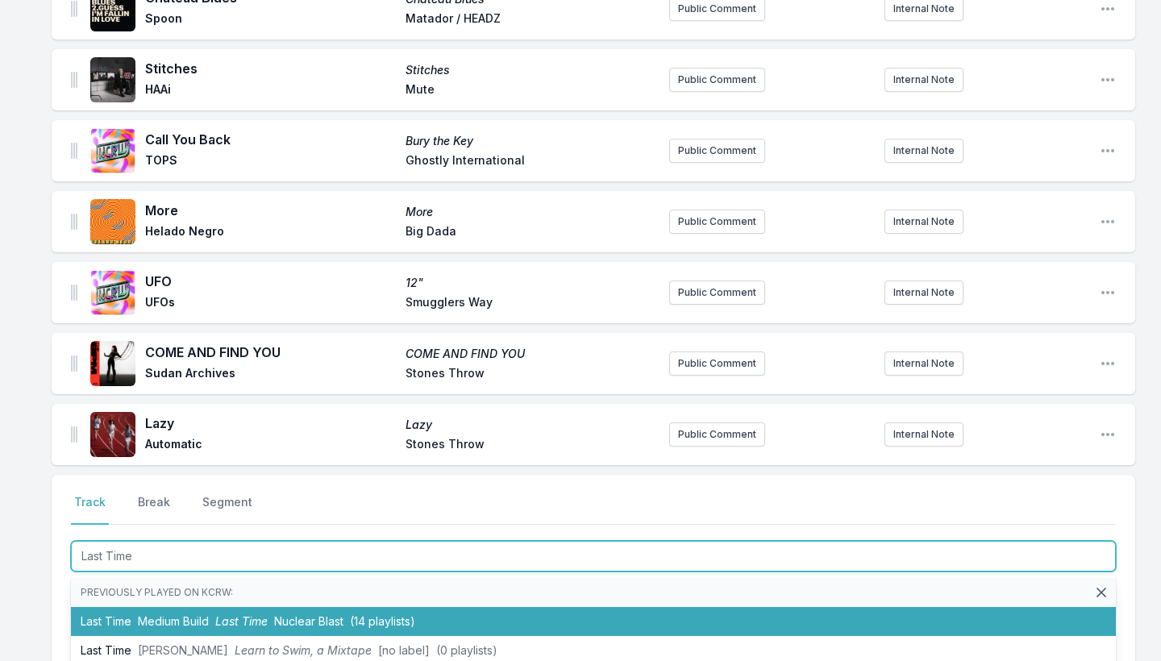
click at [213, 607] on li "Last Time Medium Build Last Time Nuclear Blast (14 playlists)" at bounding box center [593, 621] width 1045 height 29
